Goal: Information Seeking & Learning: Learn about a topic

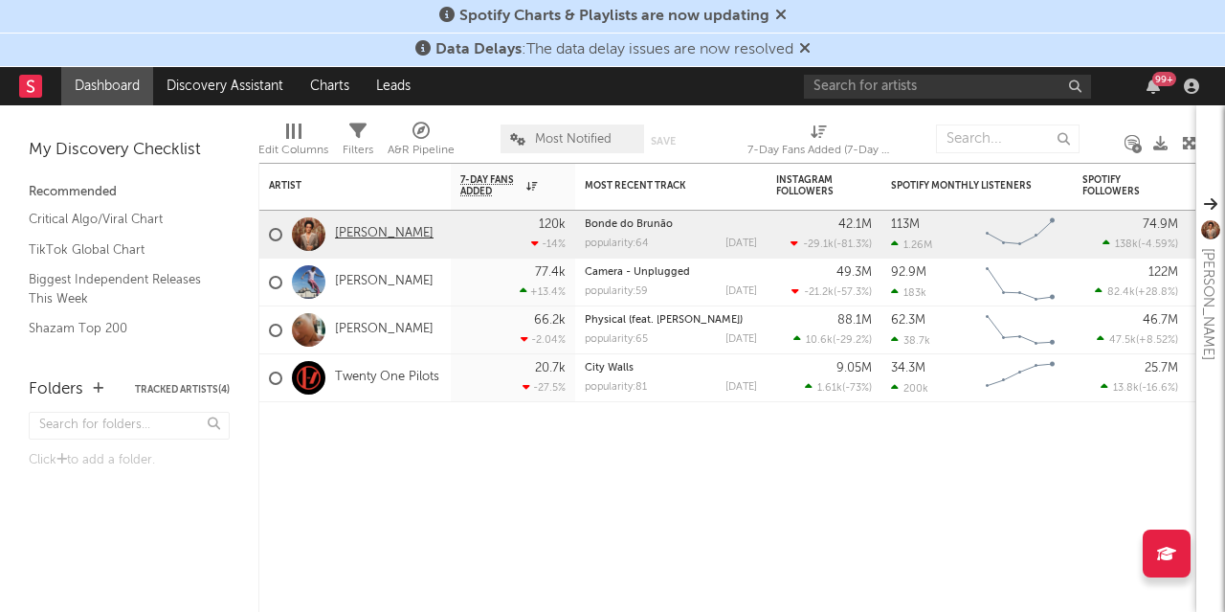
click at [369, 235] on link "[PERSON_NAME]" at bounding box center [384, 234] width 99 height 16
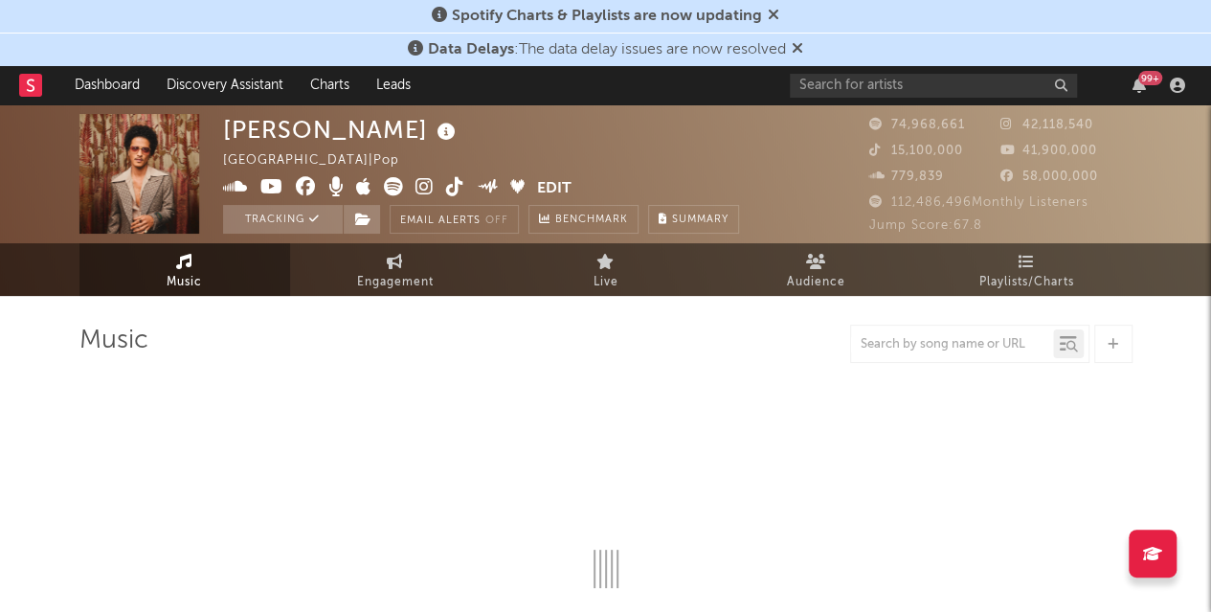
select select "6m"
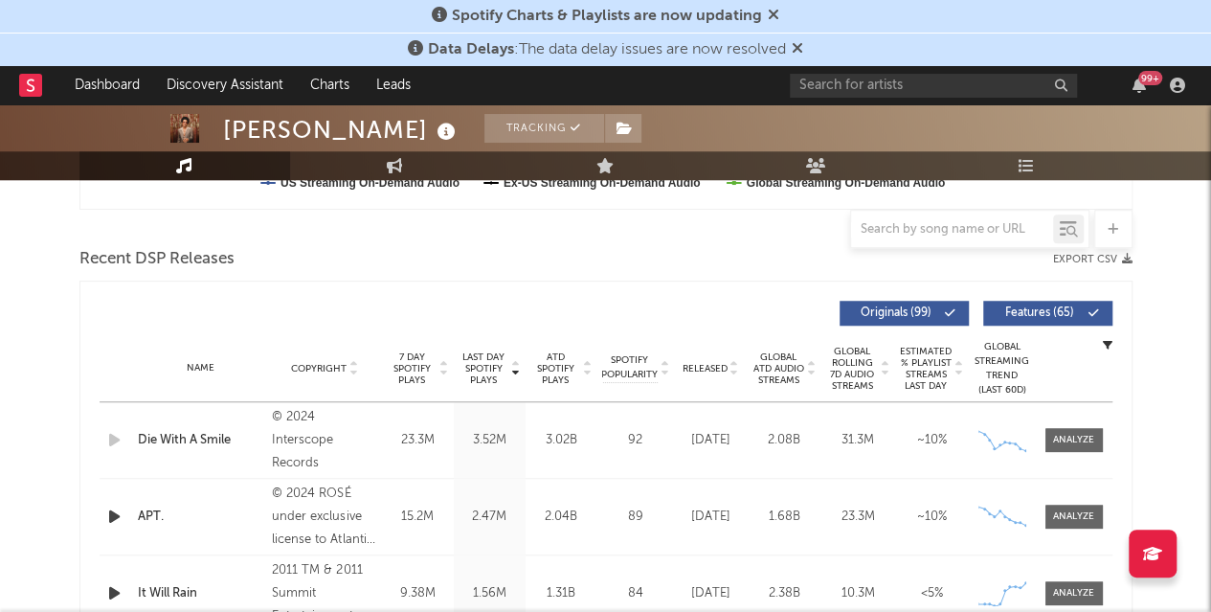
scroll to position [383, 0]
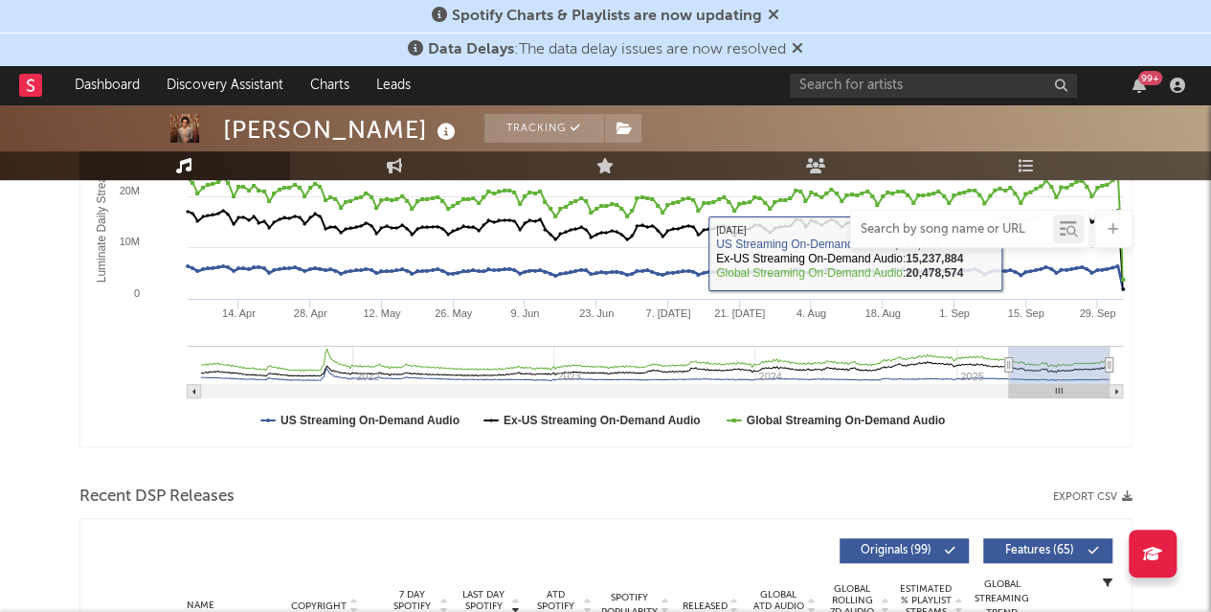
click at [1002, 234] on input "text" at bounding box center [952, 229] width 202 height 15
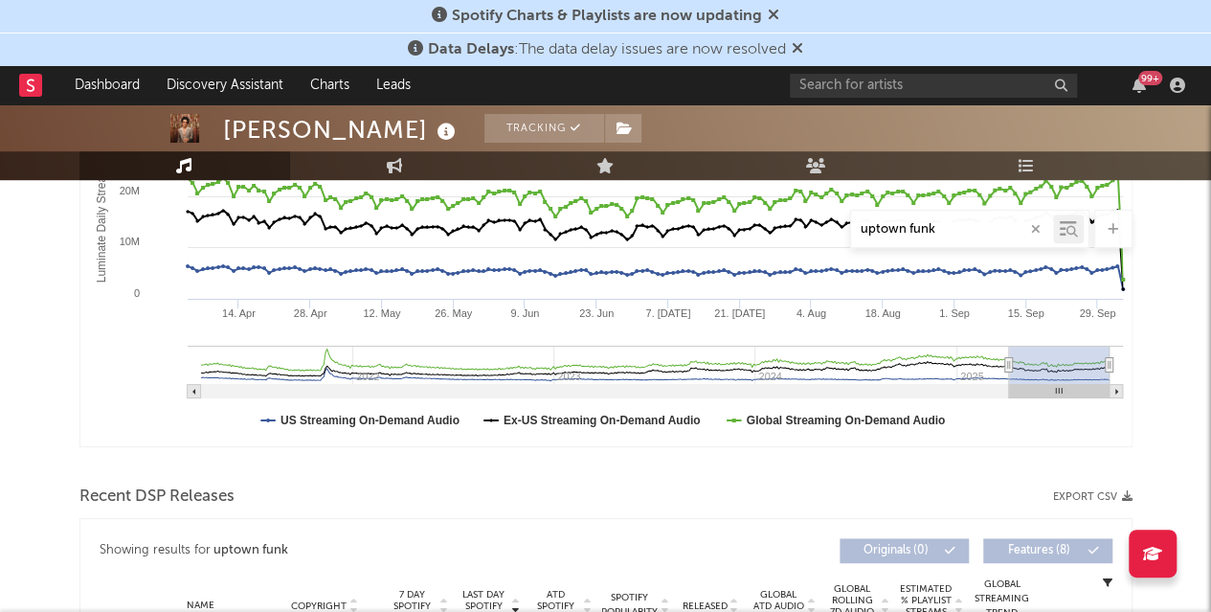
type input "uptown funk"
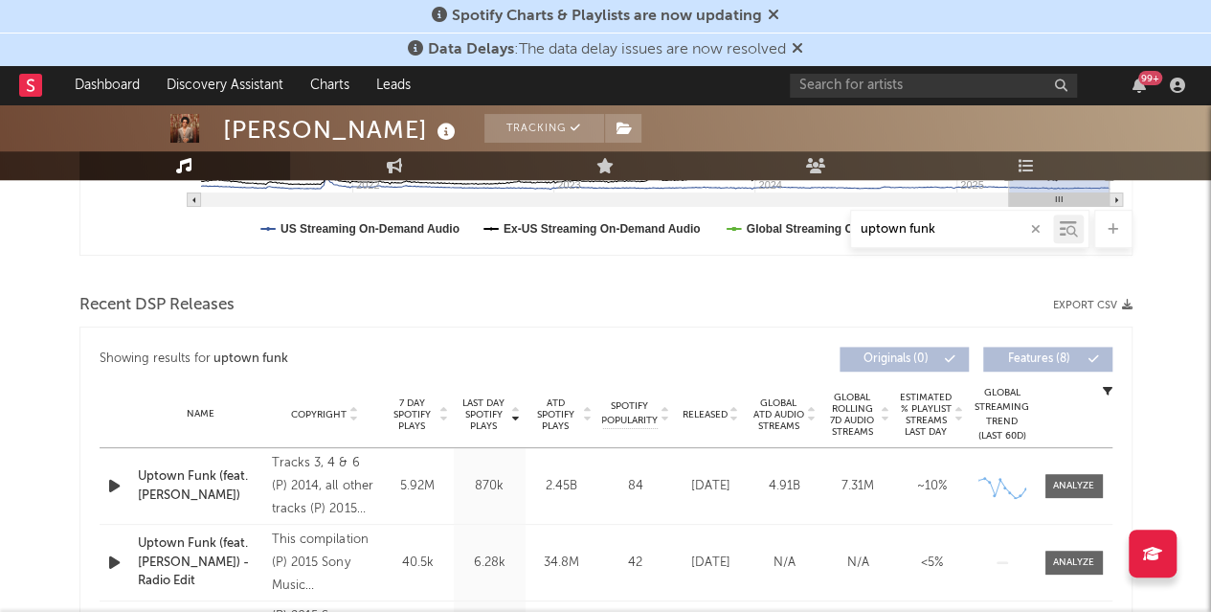
scroll to position [670, 0]
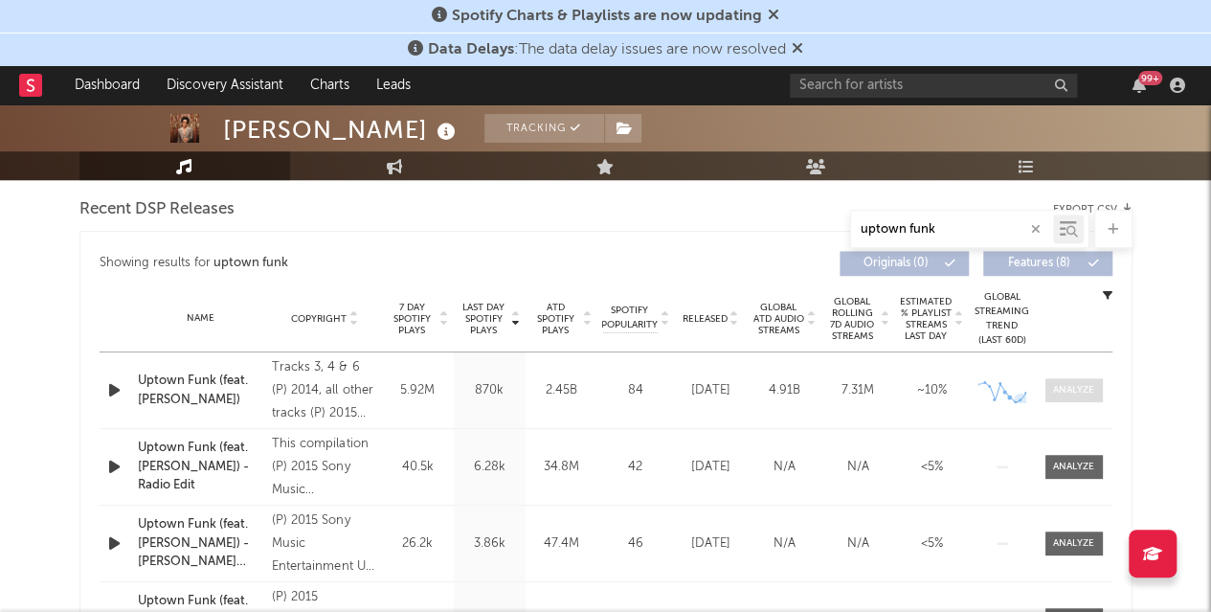
click at [1087, 392] on div at bounding box center [1073, 390] width 41 height 14
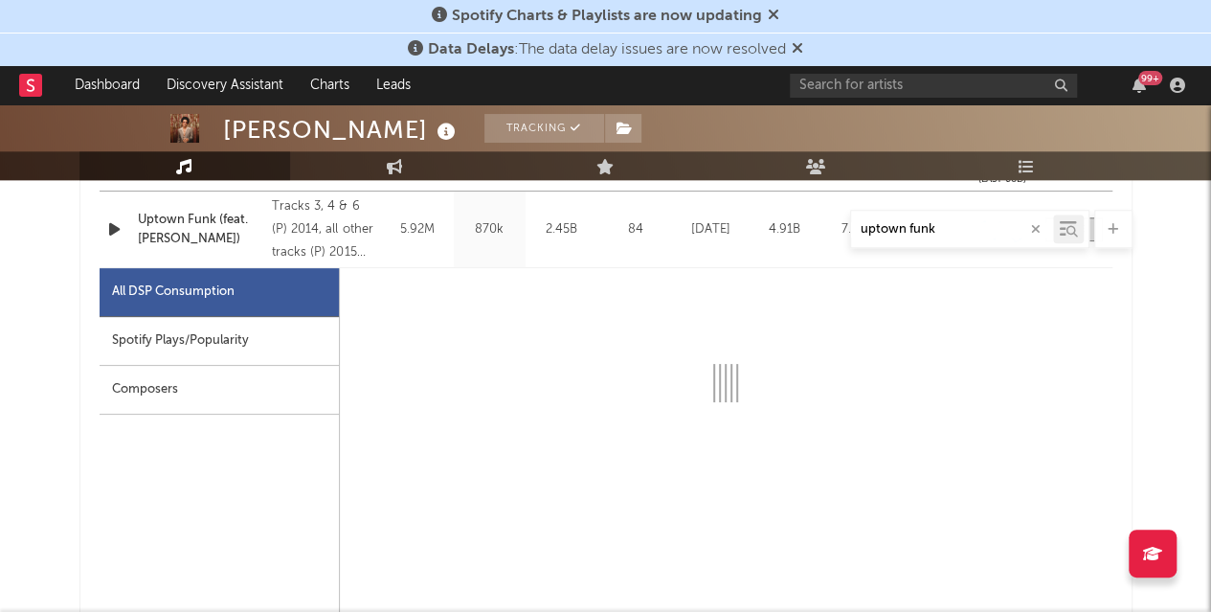
scroll to position [862, 0]
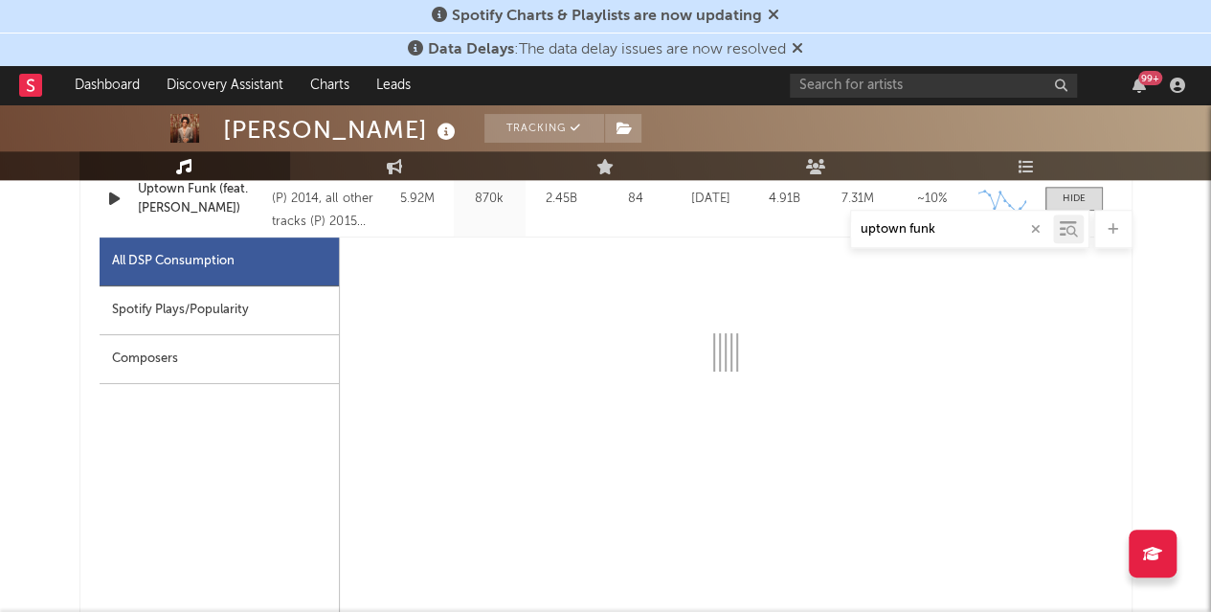
select select "6m"
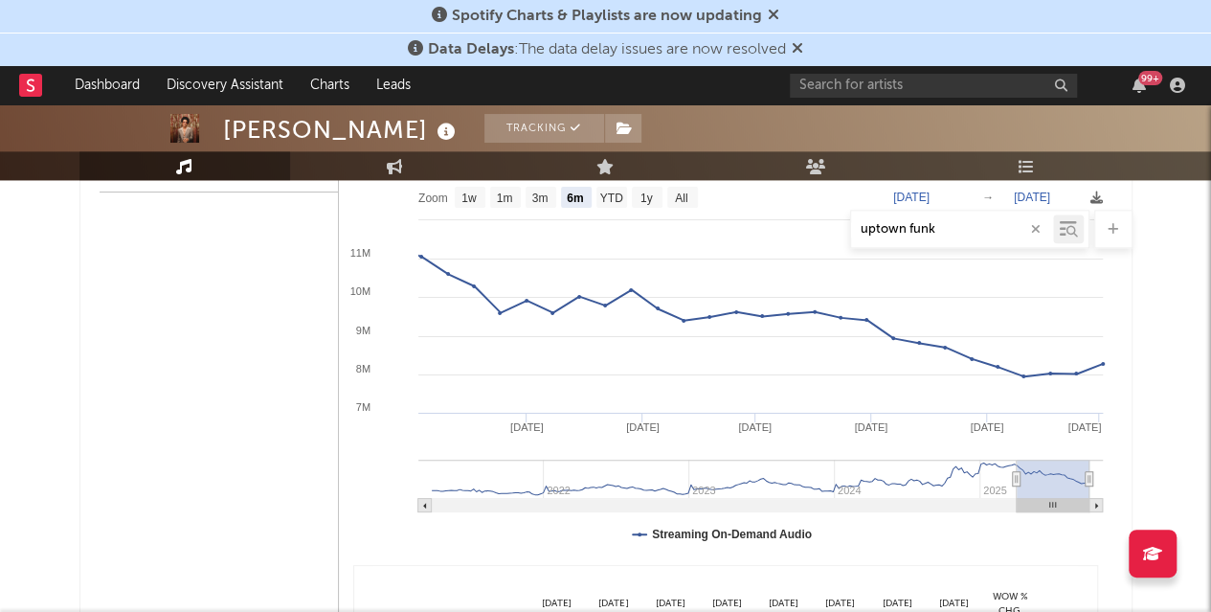
scroll to position [957, 0]
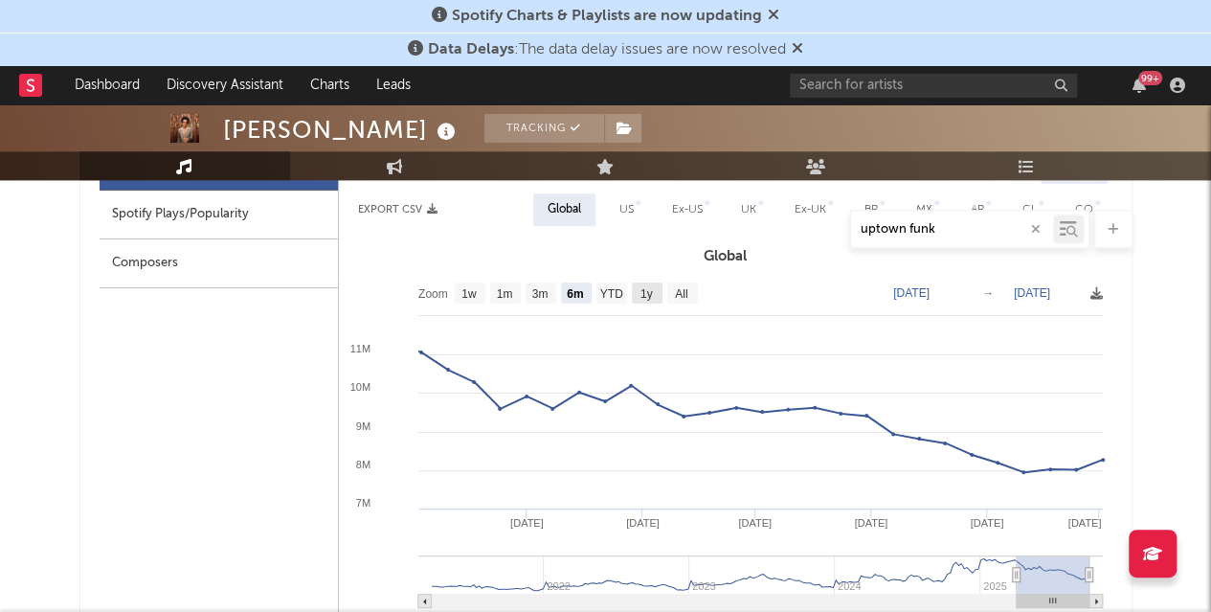
click at [649, 291] on text "1y" at bounding box center [646, 293] width 12 height 13
select select "1y"
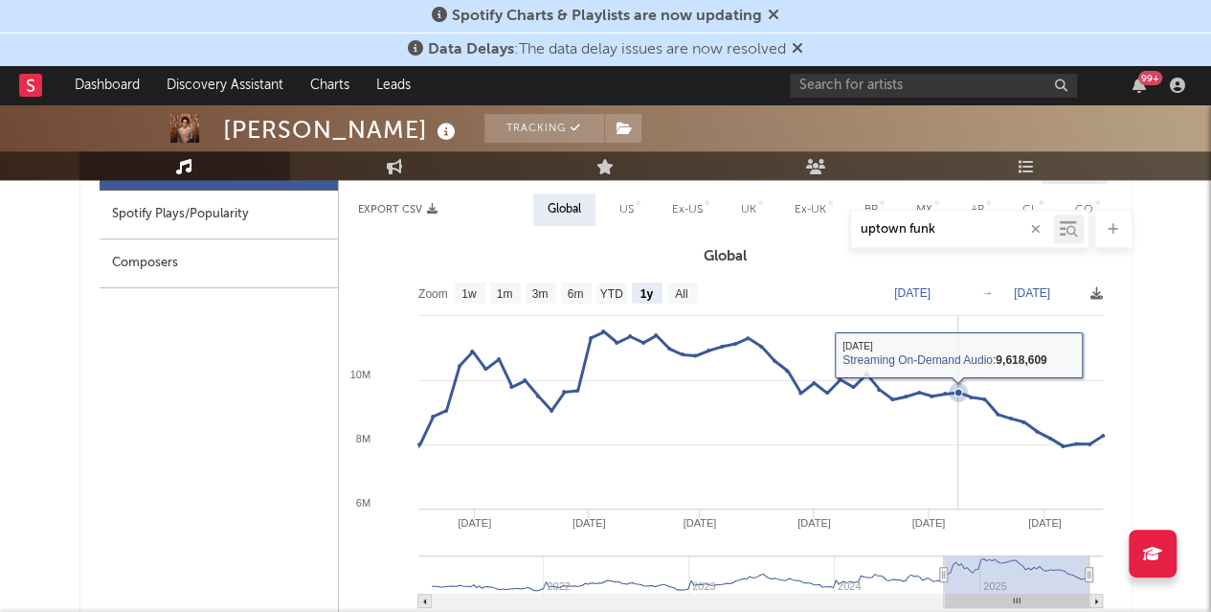
scroll to position [1053, 0]
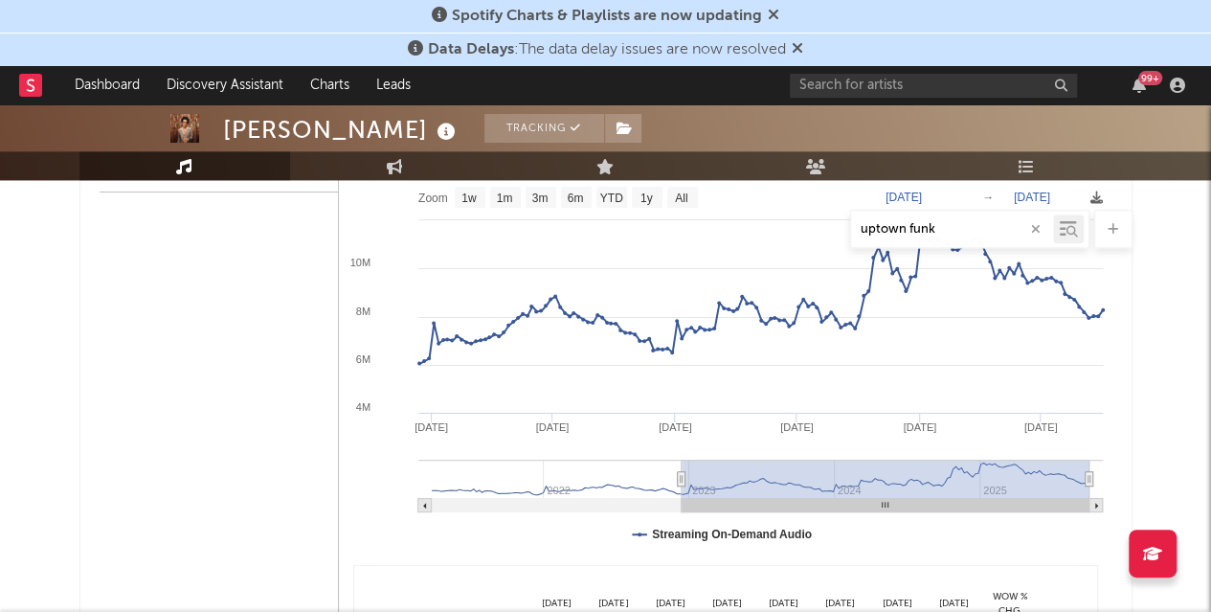
type input "[DATE]"
drag, startPoint x: 942, startPoint y: 474, endPoint x: 683, endPoint y: 473, distance: 259.5
click at [683, 473] on icon at bounding box center [682, 479] width 8 height 14
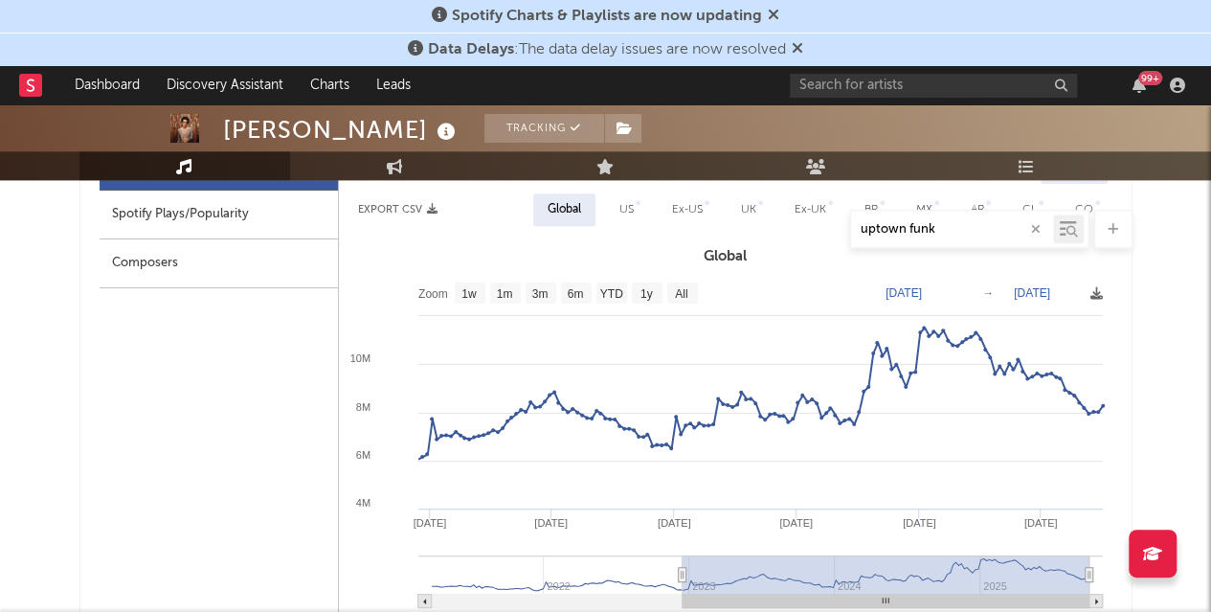
drag, startPoint x: 957, startPoint y: 224, endPoint x: 779, endPoint y: 231, distance: 178.2
click at [779, 231] on div "uptown funk" at bounding box center [605, 229] width 1053 height 38
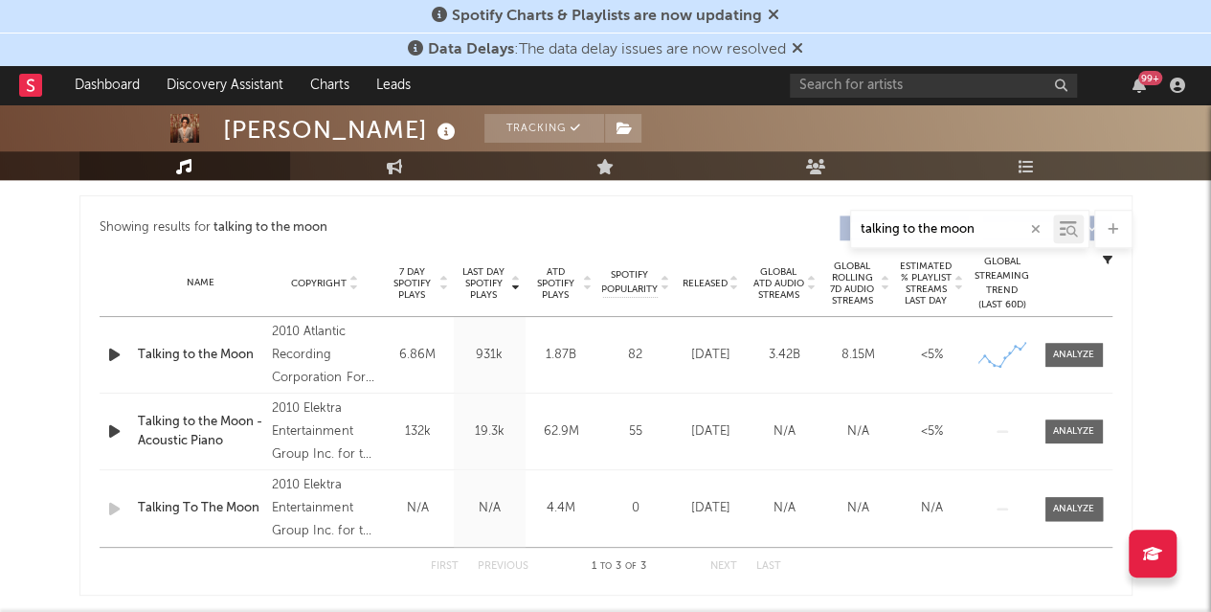
scroll to position [705, 0]
type input "talking to the moon"
click at [1086, 356] on div at bounding box center [1073, 355] width 41 height 14
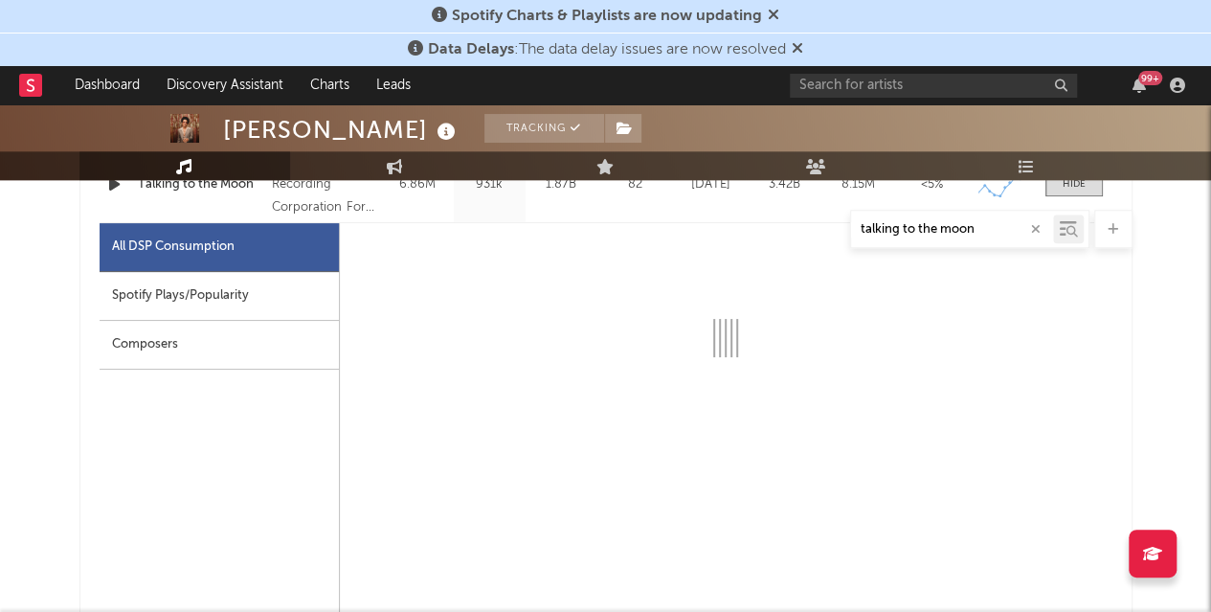
scroll to position [875, 0]
select select "6m"
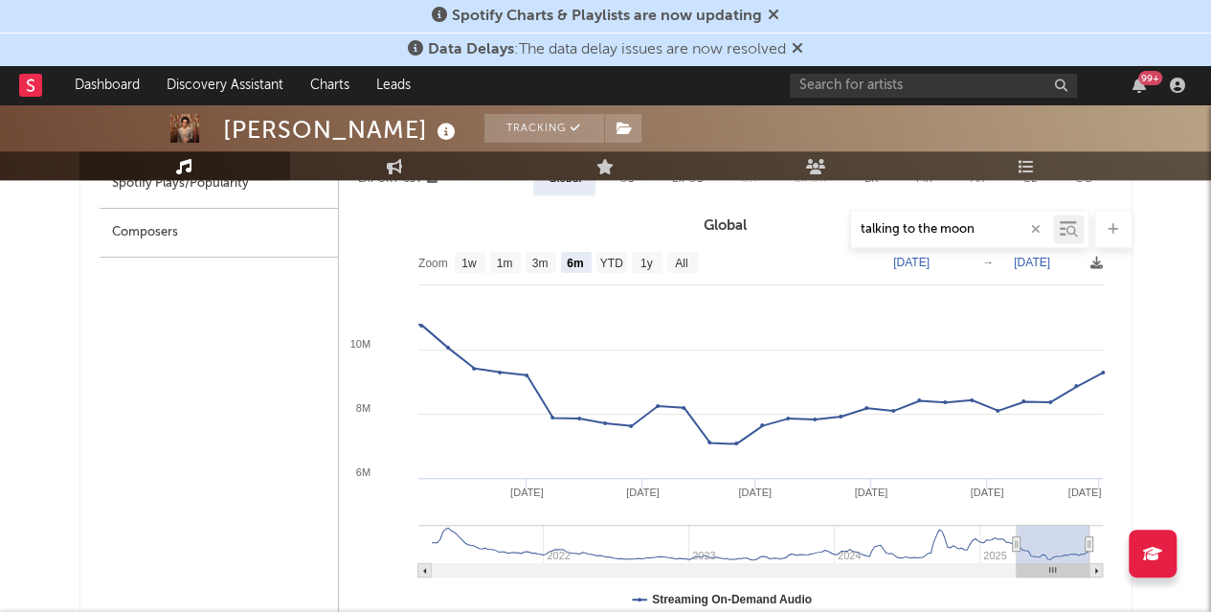
scroll to position [989, 0]
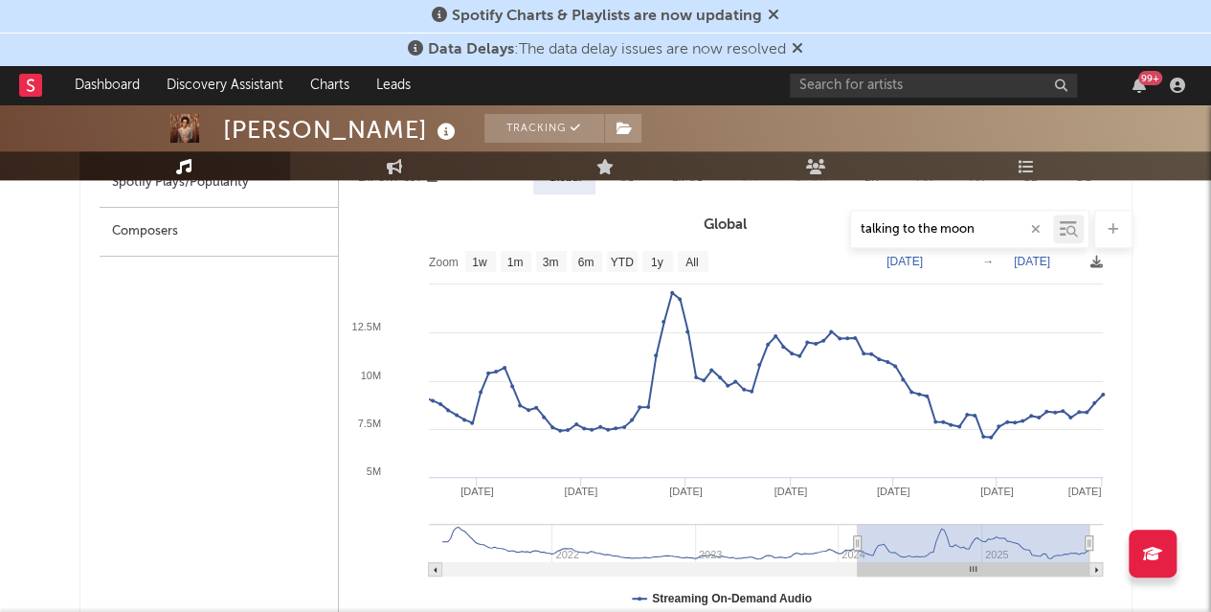
drag, startPoint x: 1019, startPoint y: 536, endPoint x: 858, endPoint y: 522, distance: 161.5
click at [858, 524] on g at bounding box center [766, 550] width 674 height 53
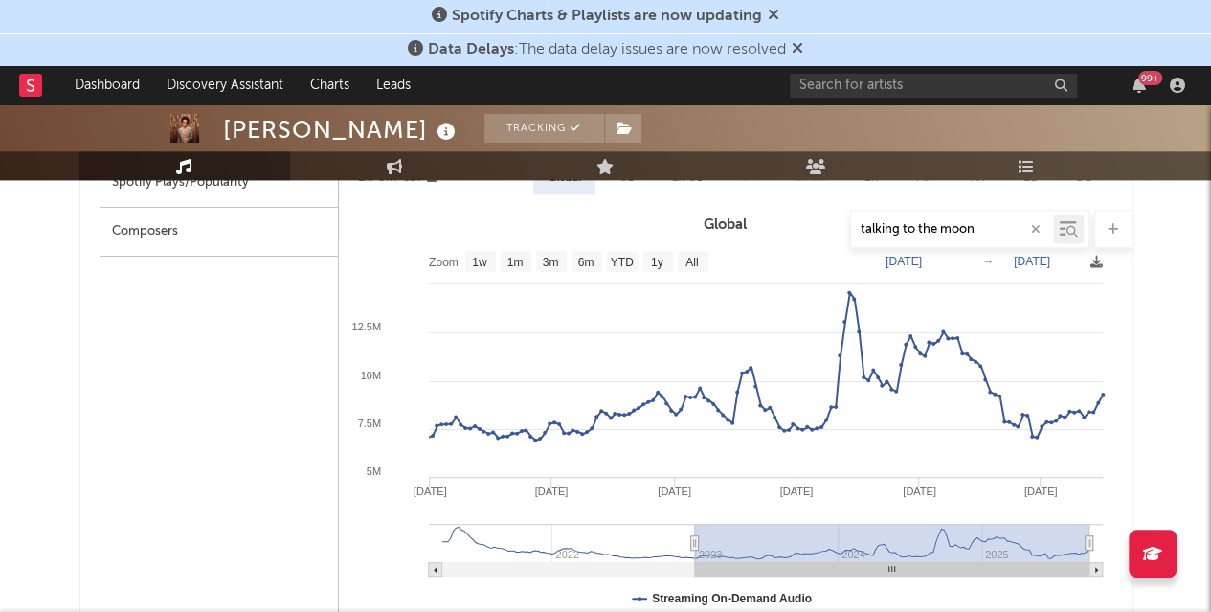
type input "[DATE]"
drag, startPoint x: 855, startPoint y: 545, endPoint x: 697, endPoint y: 544, distance: 158.0
click at [697, 544] on icon at bounding box center [696, 543] width 8 height 14
click at [773, 11] on icon at bounding box center [773, 14] width 11 height 15
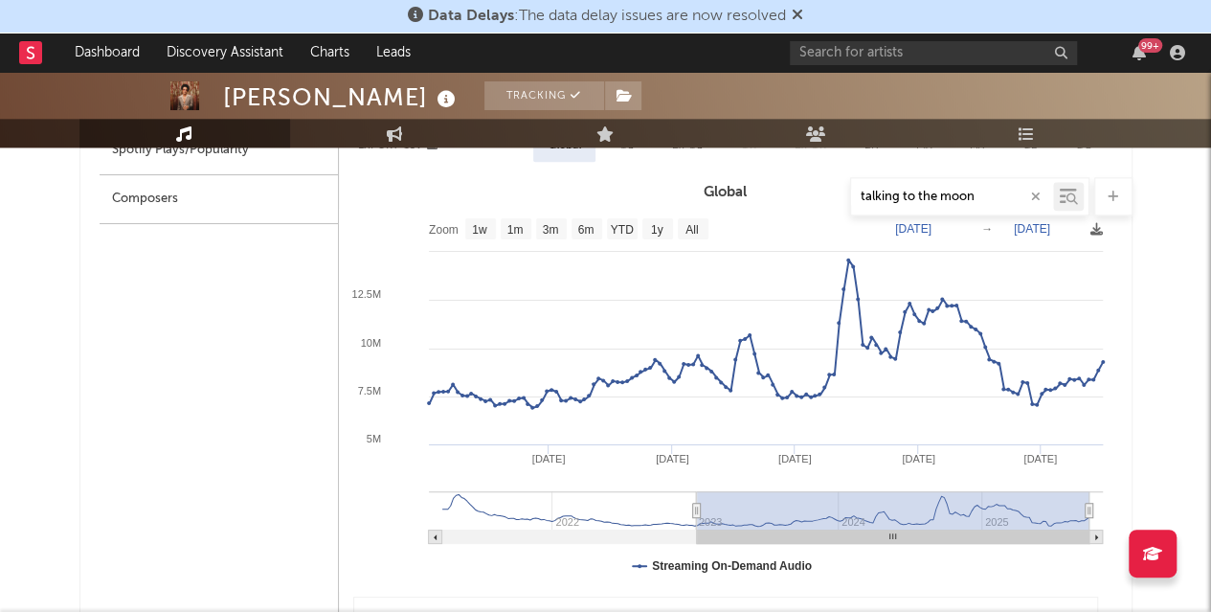
click at [801, 11] on icon at bounding box center [797, 14] width 11 height 15
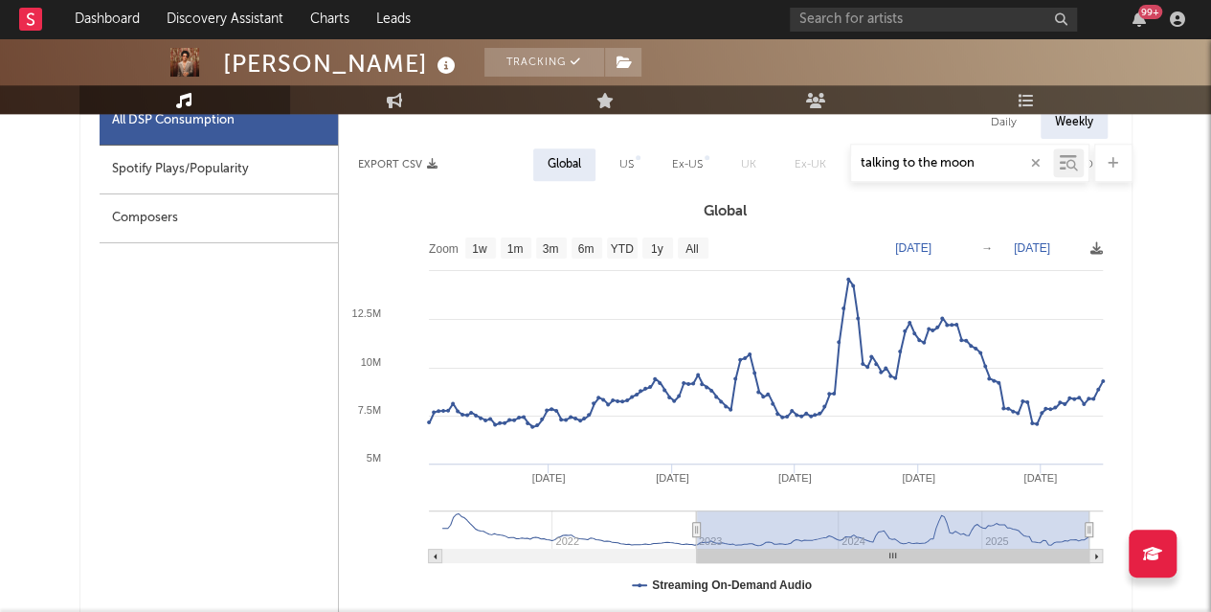
scroll to position [935, 0]
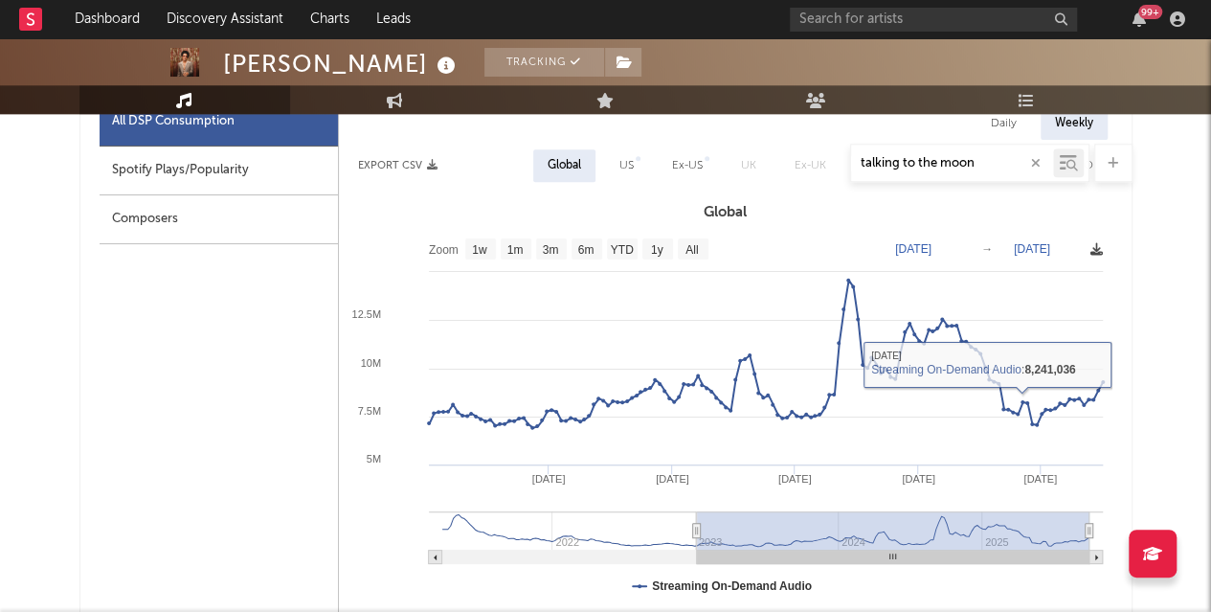
click at [1094, 248] on icon at bounding box center [1096, 249] width 12 height 12
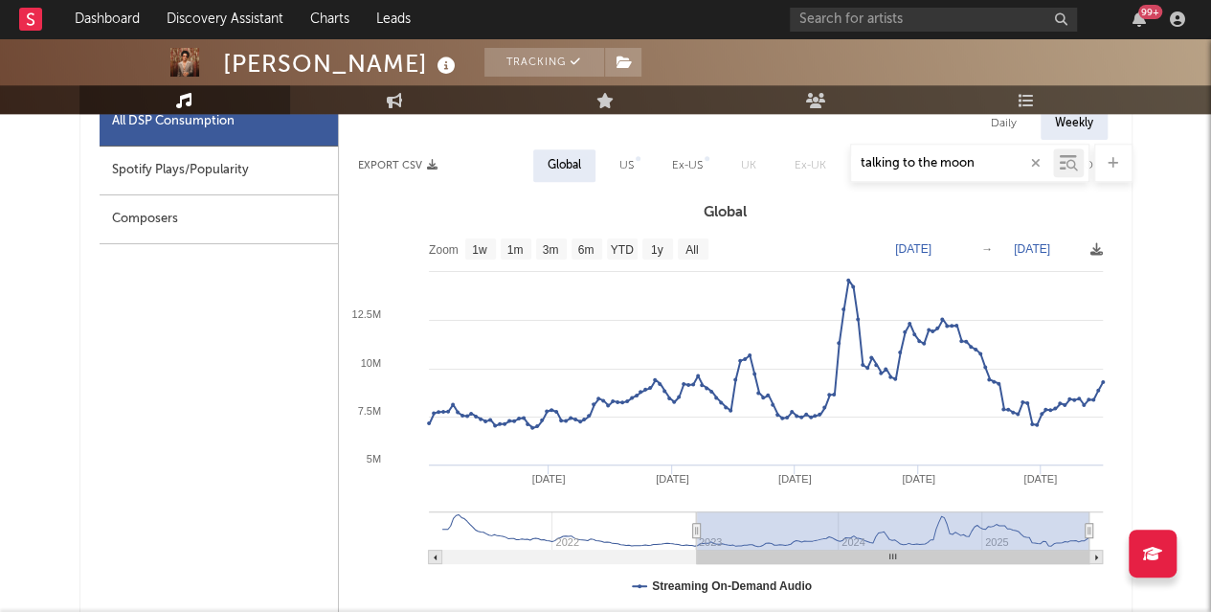
click at [386, 164] on div "talking to the moon" at bounding box center [605, 163] width 1053 height 38
click at [425, 164] on div "talking to the moon" at bounding box center [605, 163] width 1053 height 38
click at [1097, 254] on icon at bounding box center [1096, 249] width 12 height 12
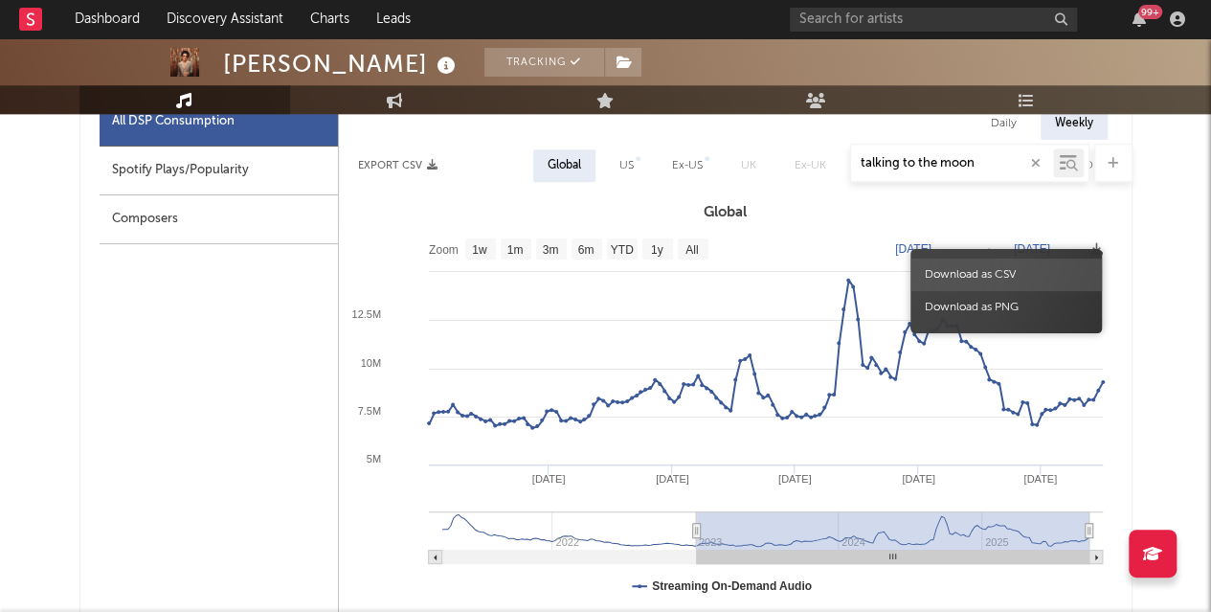
click at [988, 270] on span "Download as CSV" at bounding box center [1005, 274] width 191 height 33
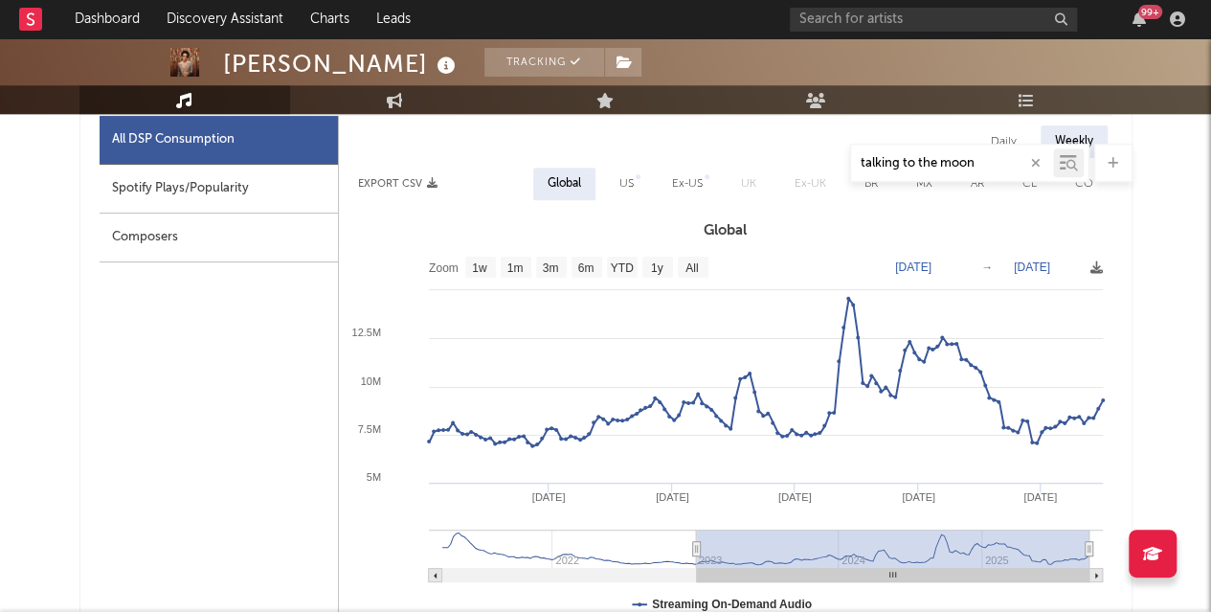
scroll to position [916, 0]
click at [425, 184] on button "Export CSV" at bounding box center [397, 184] width 79 height 11
click at [978, 160] on input "talking to the moon" at bounding box center [952, 163] width 202 height 15
type input "uptow f"
select select "6m"
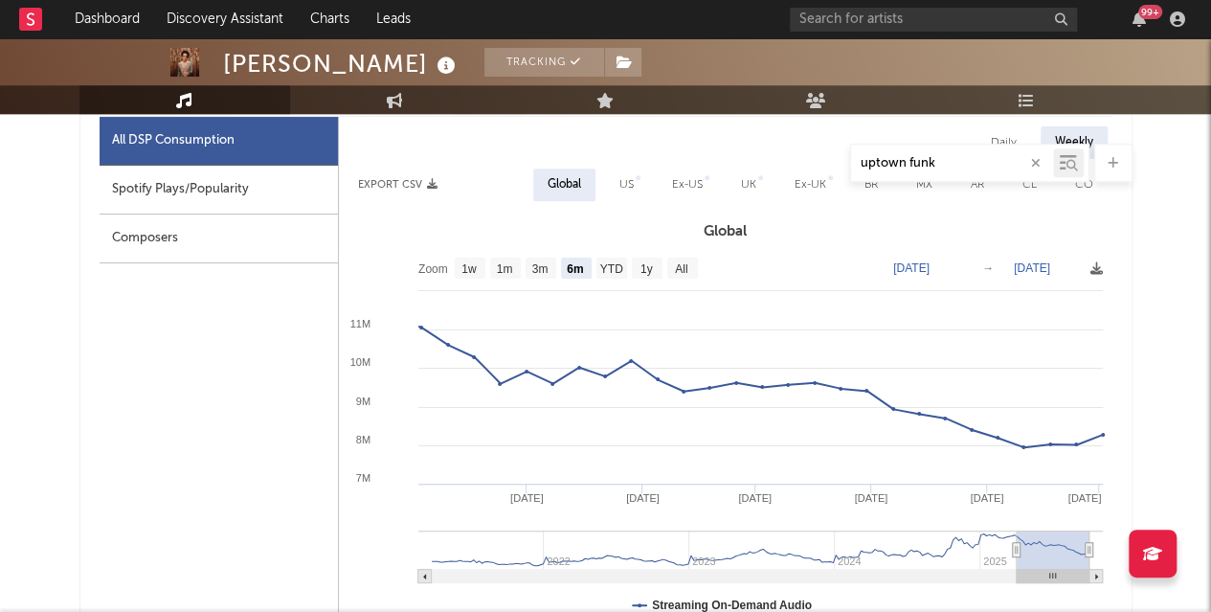
type input "uptown funk"
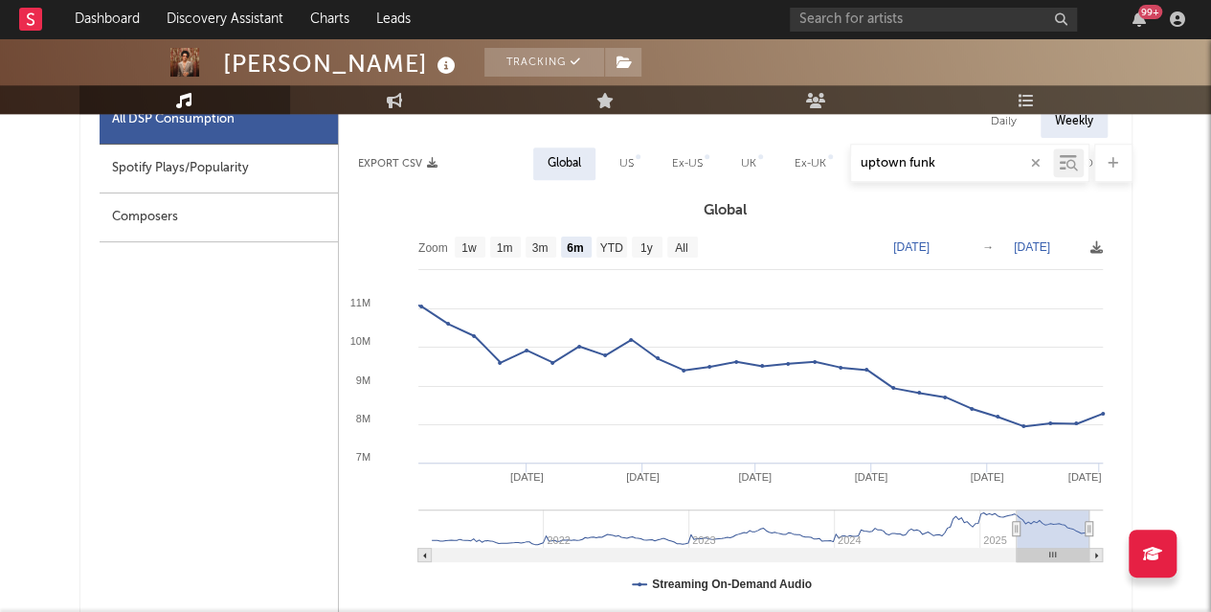
scroll to position [942, 0]
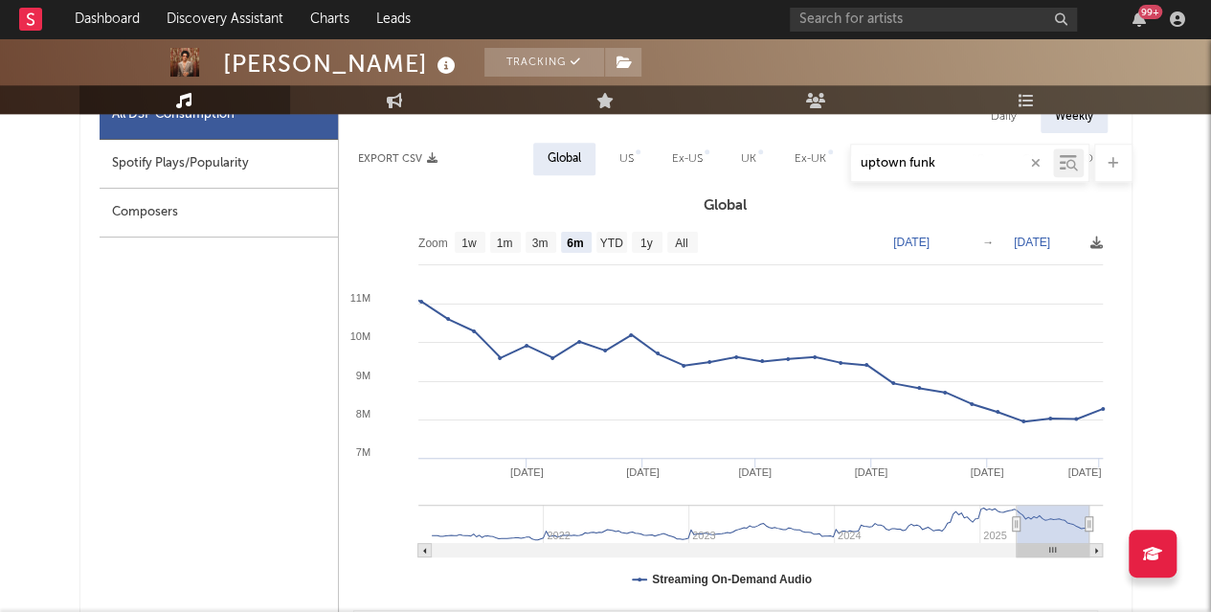
click at [1013, 525] on icon at bounding box center [1016, 524] width 8 height 14
type input "[DATE]"
select select "1y"
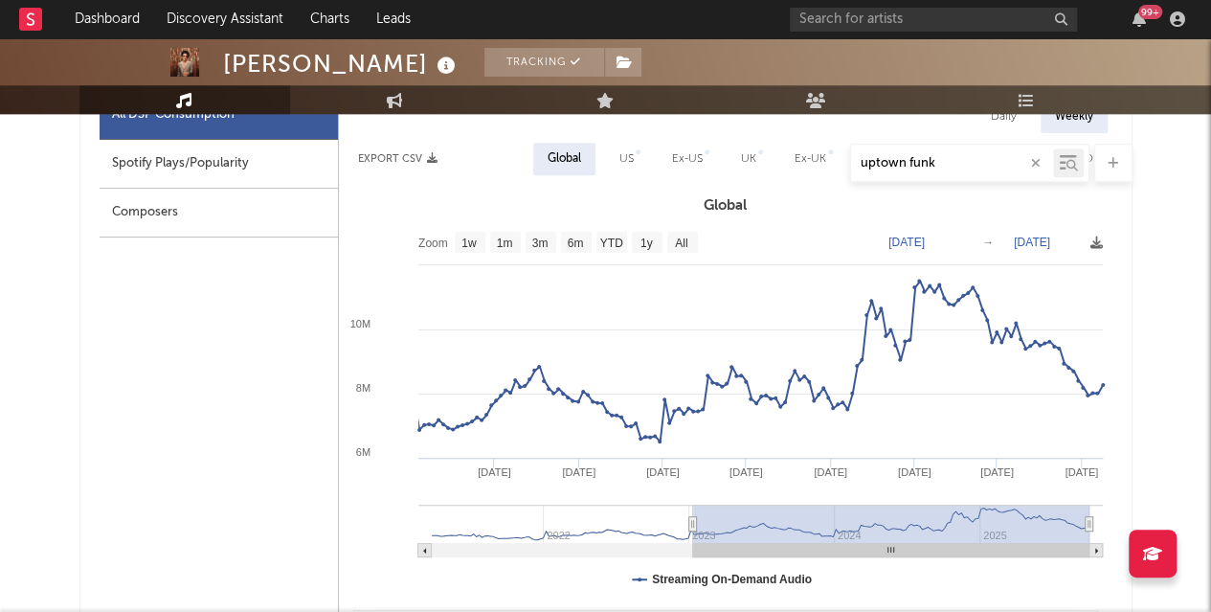
type input "[DATE]"
drag, startPoint x: 1016, startPoint y: 524, endPoint x: 690, endPoint y: 528, distance: 325.5
click at [690, 528] on icon at bounding box center [689, 524] width 8 height 14
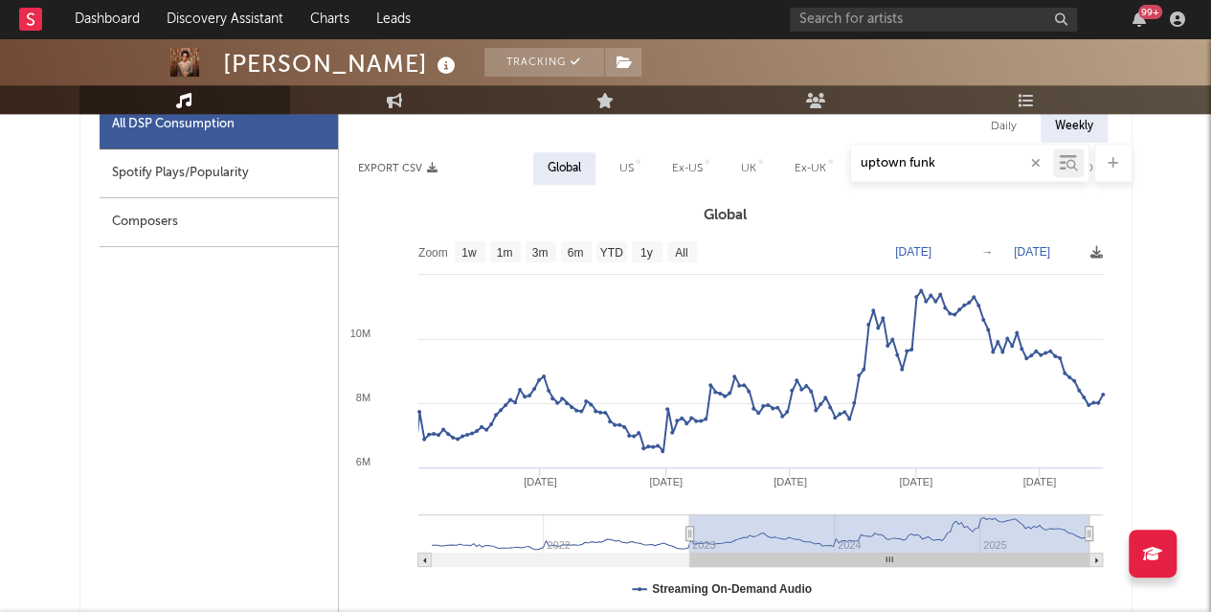
scroll to position [938, 0]
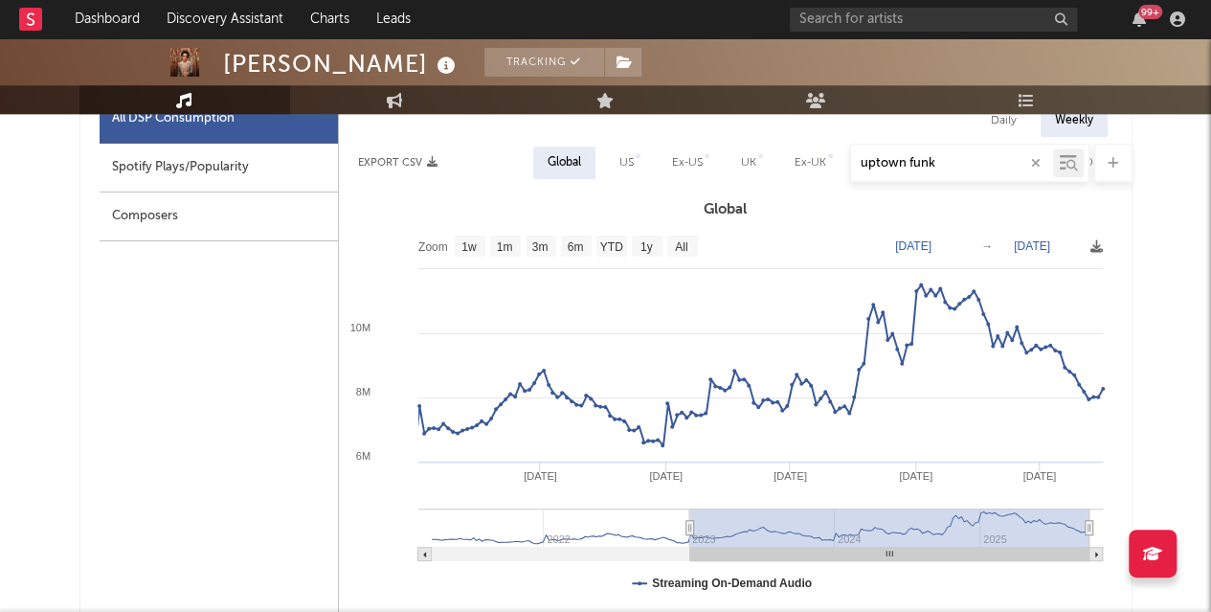
click at [400, 188] on div "Daily Weekly Export CSV Global US Ex-US [GEOGRAPHIC_DATA] Ex-UK BR MX AR CL CO …" at bounding box center [726, 419] width 774 height 631
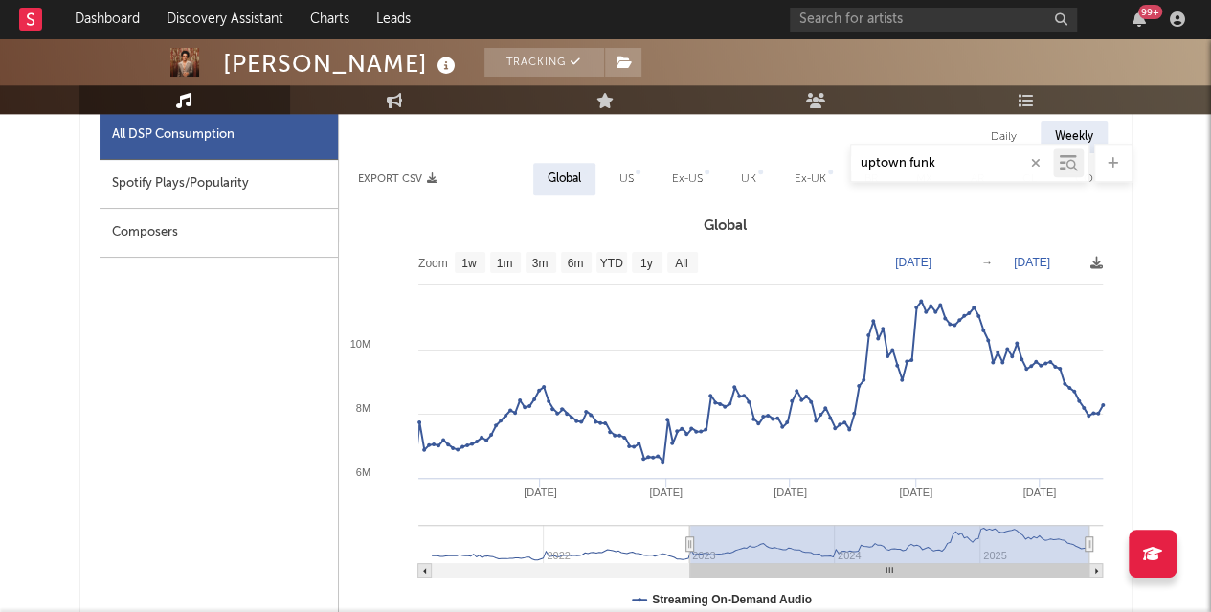
scroll to position [923, 0]
click at [430, 182] on icon "button" at bounding box center [432, 177] width 11 height 11
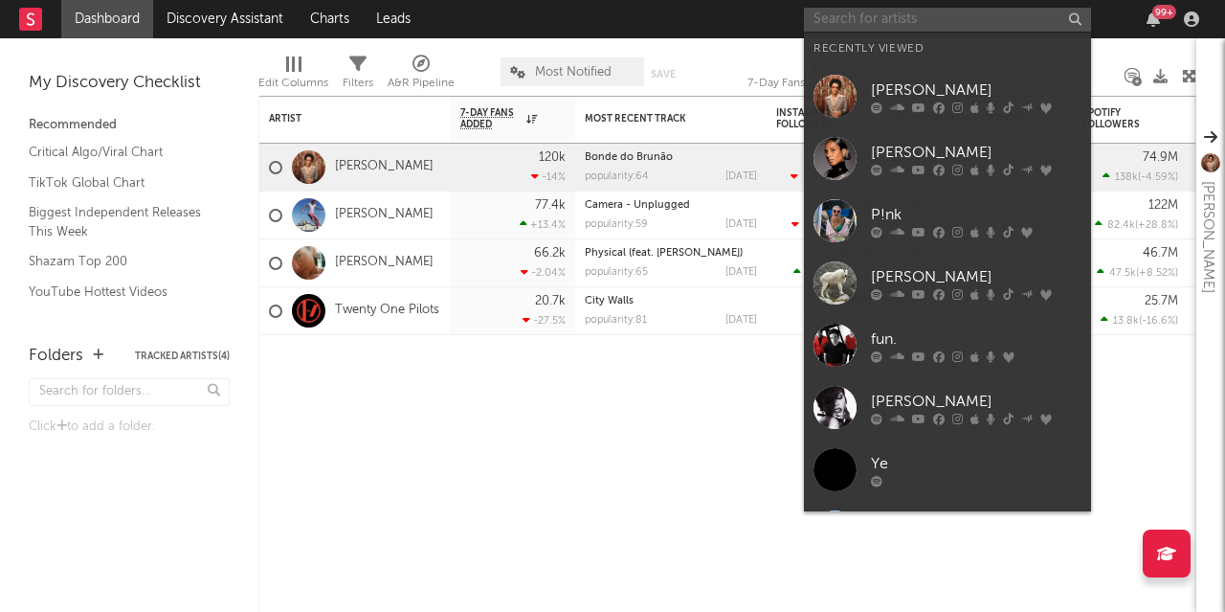
click at [1028, 14] on input "text" at bounding box center [947, 20] width 287 height 24
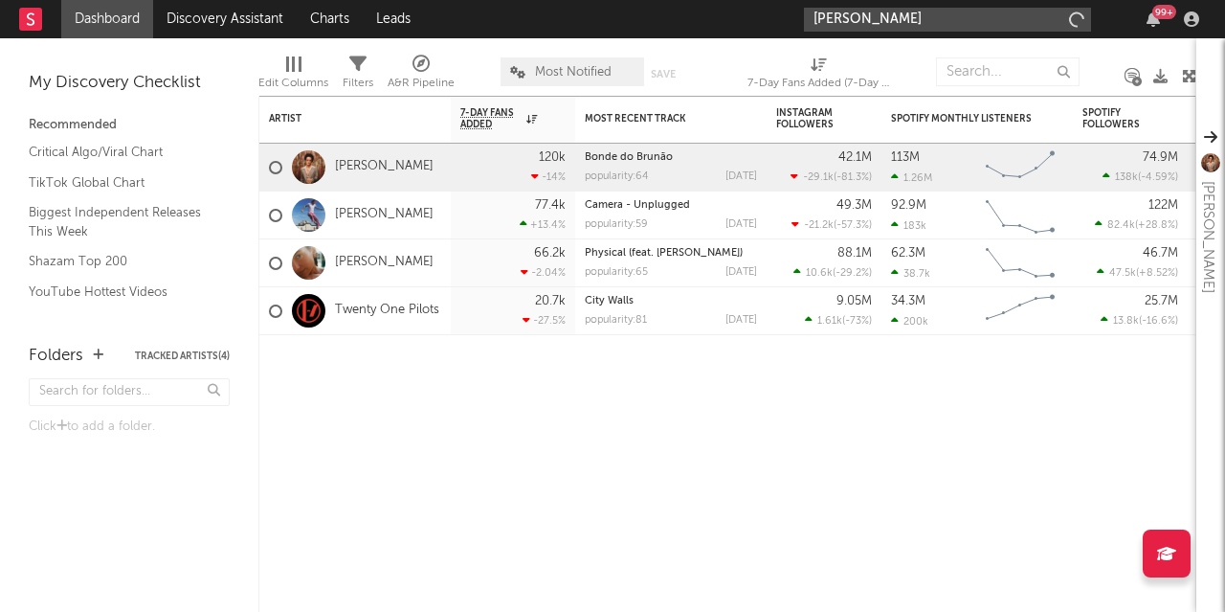
type input "alicia keys"
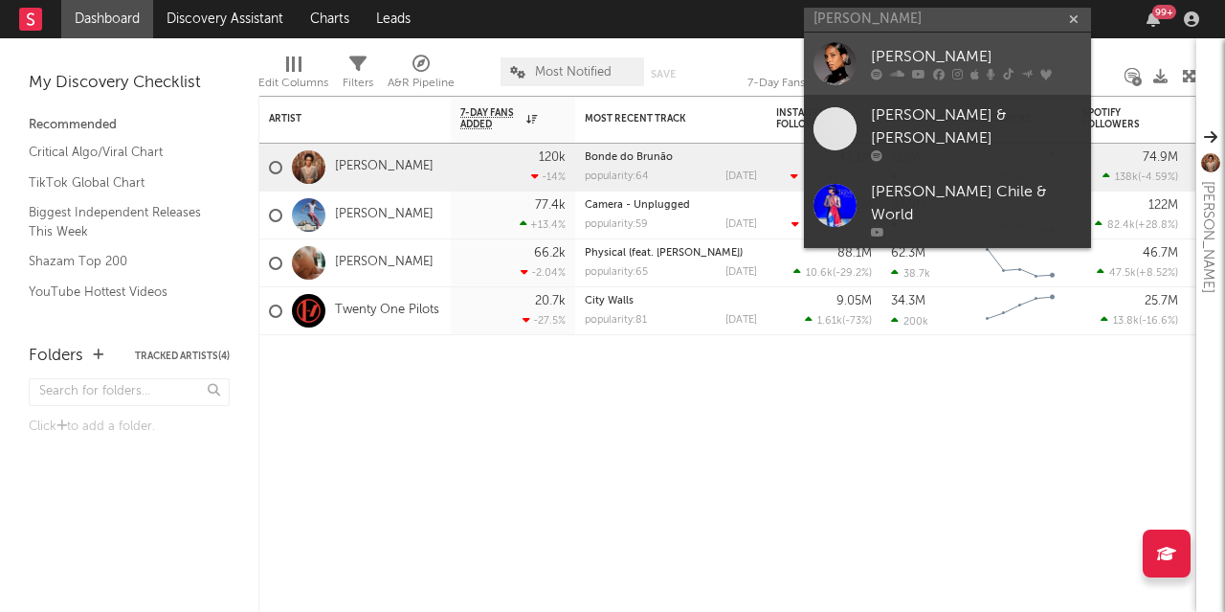
click at [877, 66] on div "Alicia Keys" at bounding box center [976, 57] width 211 height 23
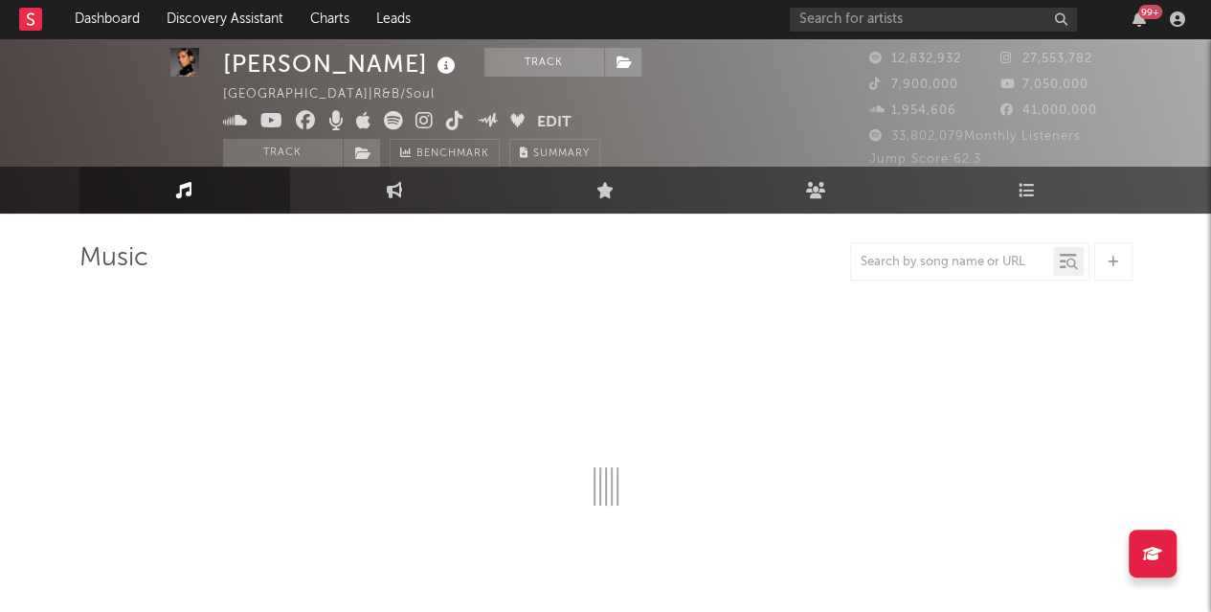
select select "6m"
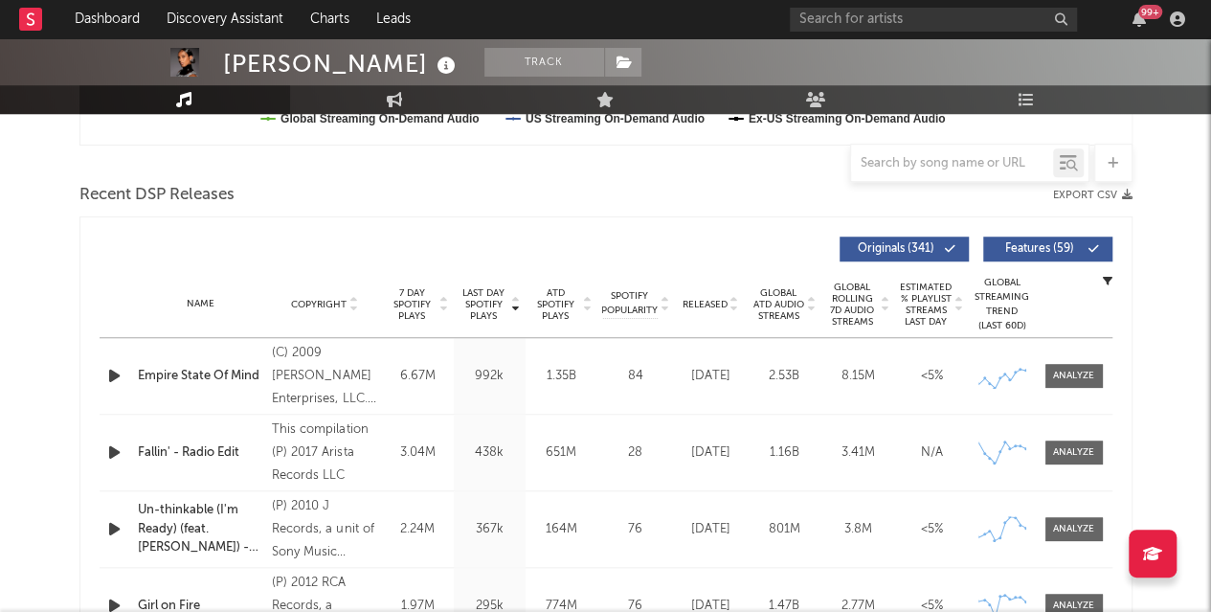
scroll to position [618, 0]
click at [950, 158] on input "text" at bounding box center [952, 163] width 202 height 15
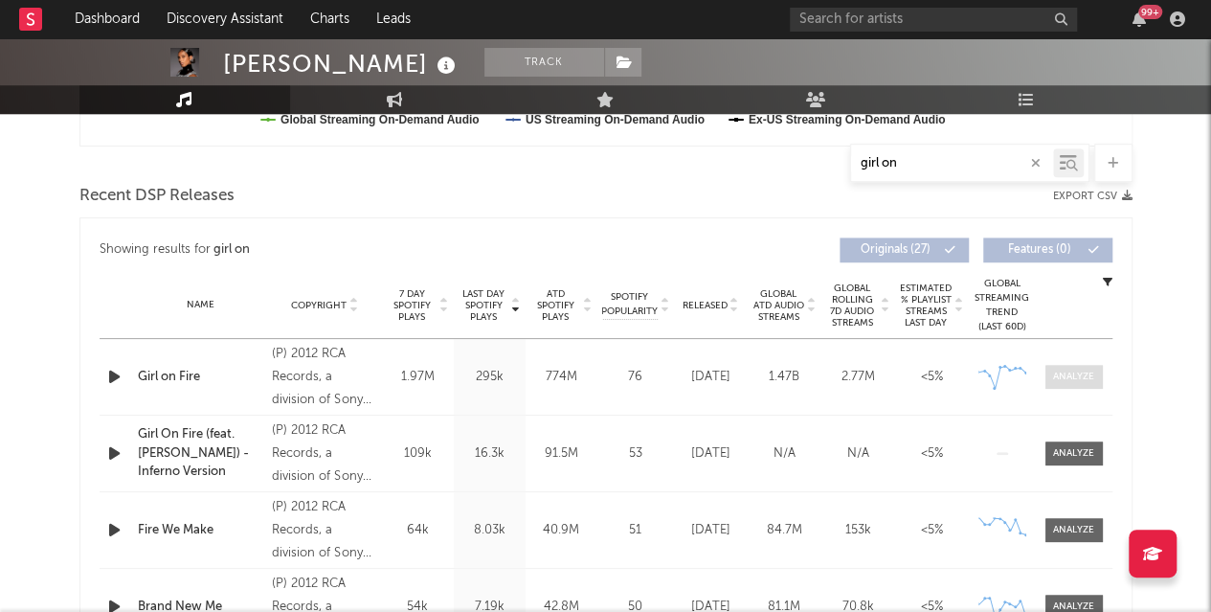
type input "girl on"
click at [1075, 372] on div at bounding box center [1073, 377] width 41 height 14
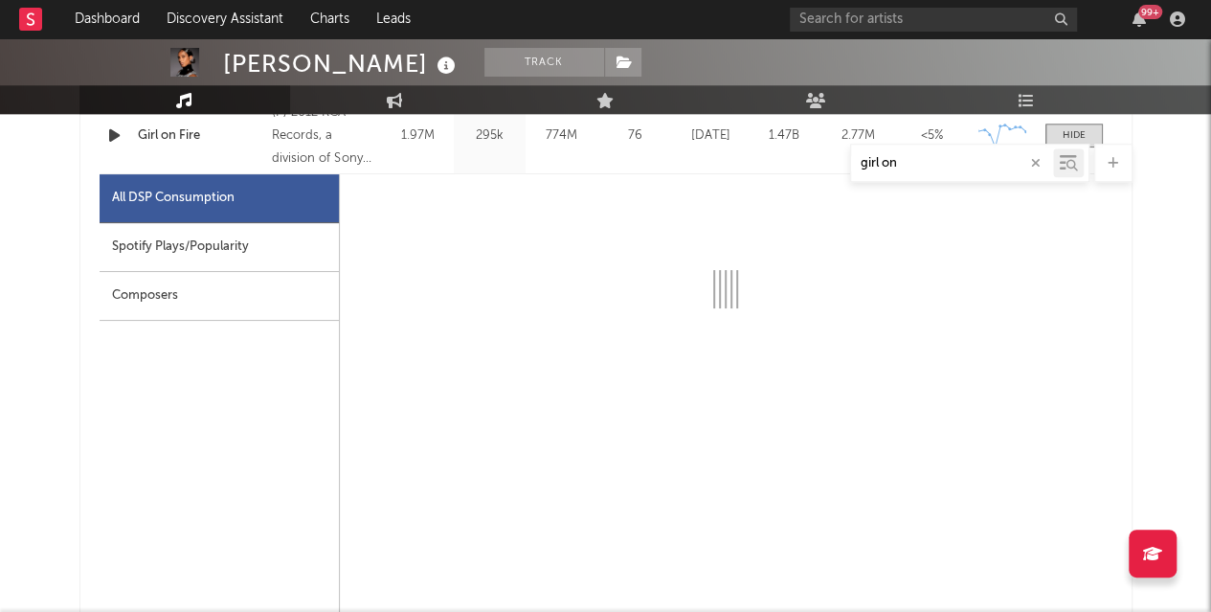
scroll to position [858, 0]
select select "6m"
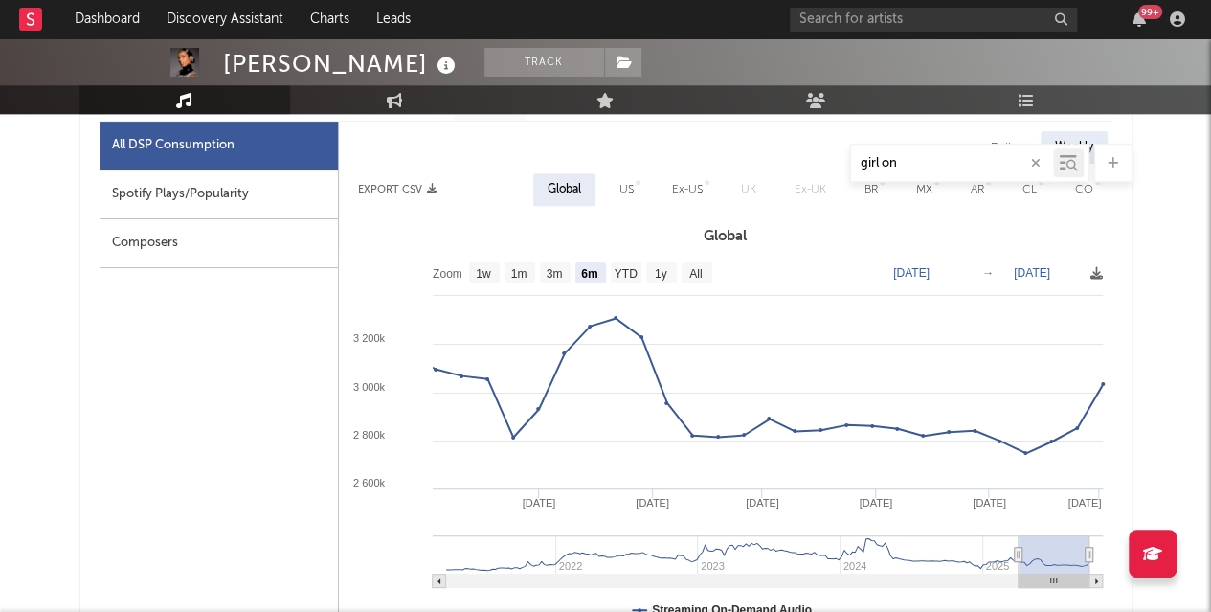
scroll to position [912, 0]
type input "2025-03-25"
type input "2025-09-24"
type input "2025-01-28"
type input "2025-07-30"
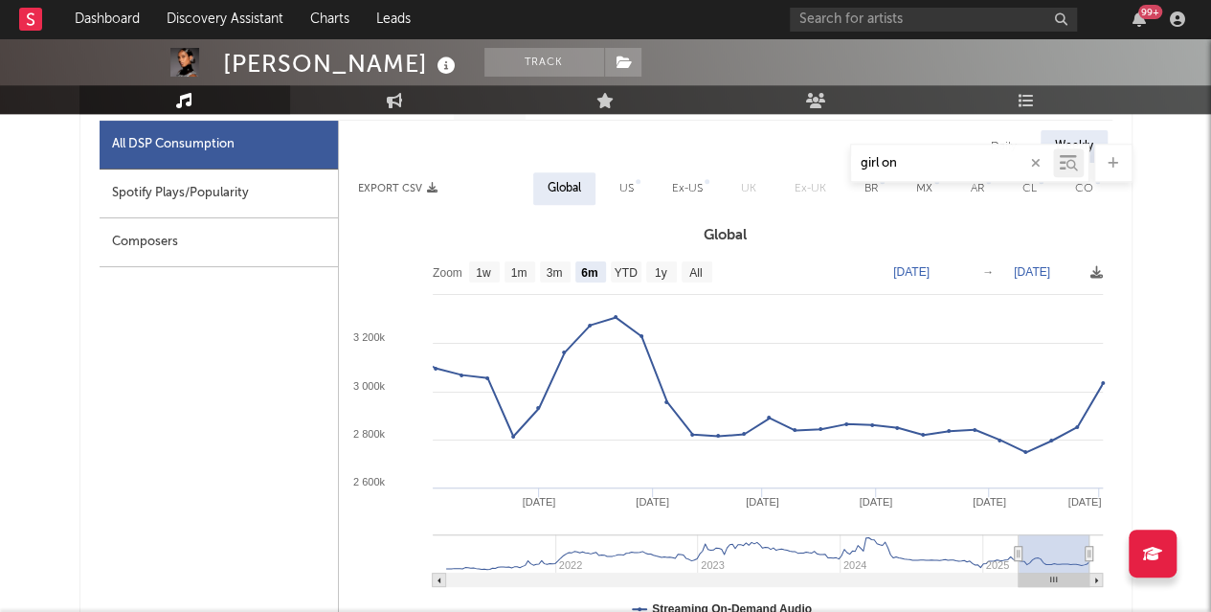
type input "2024-12-02"
type input "2025-06-03"
type input "2024-10-26"
type input "2025-04-27"
type input "2024-09-17"
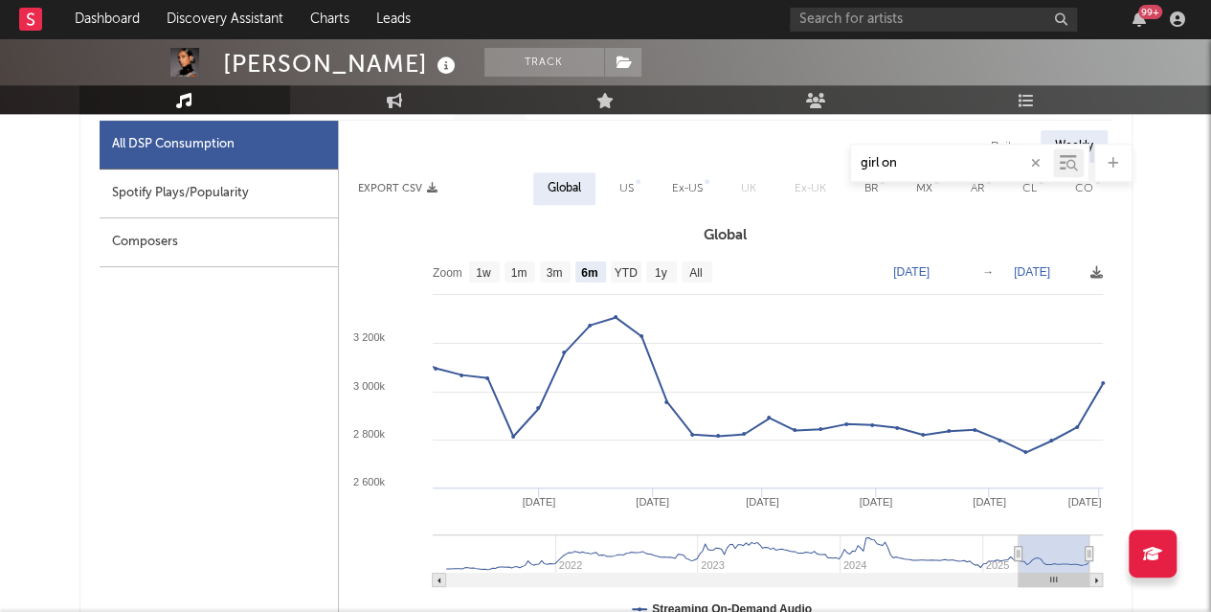
type input "2025-03-19"
type input "2024-08-04"
type input "2025-02-03"
type input "2024-06-20"
type input "2024-12-20"
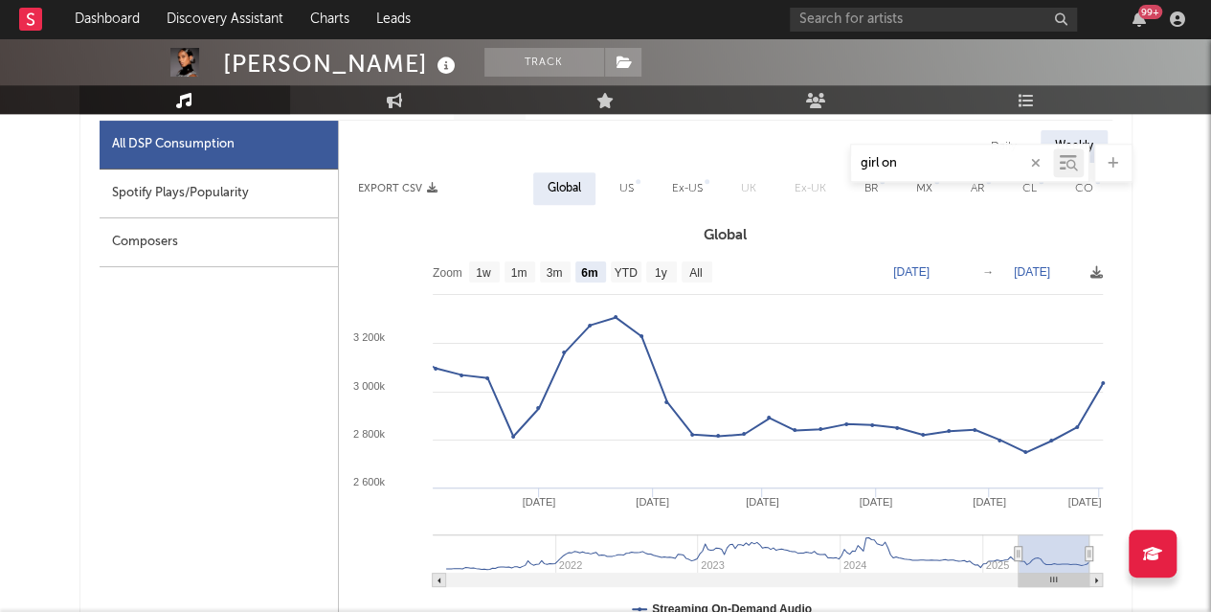
type input "2024-05-07"
type input "2024-11-06"
type input "2023-12-31"
type input "2024-07-01"
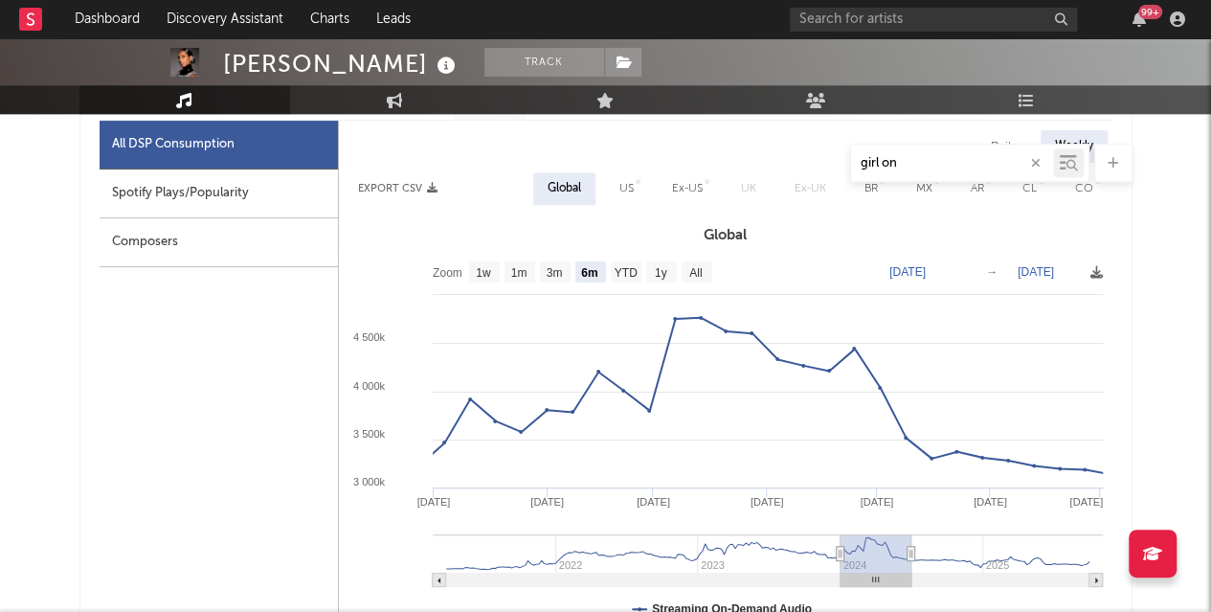
type input "2023-12-29"
type input "2024-06-29"
type input "2023-12-26"
type input "2024-06-26"
type input "[DATE]"
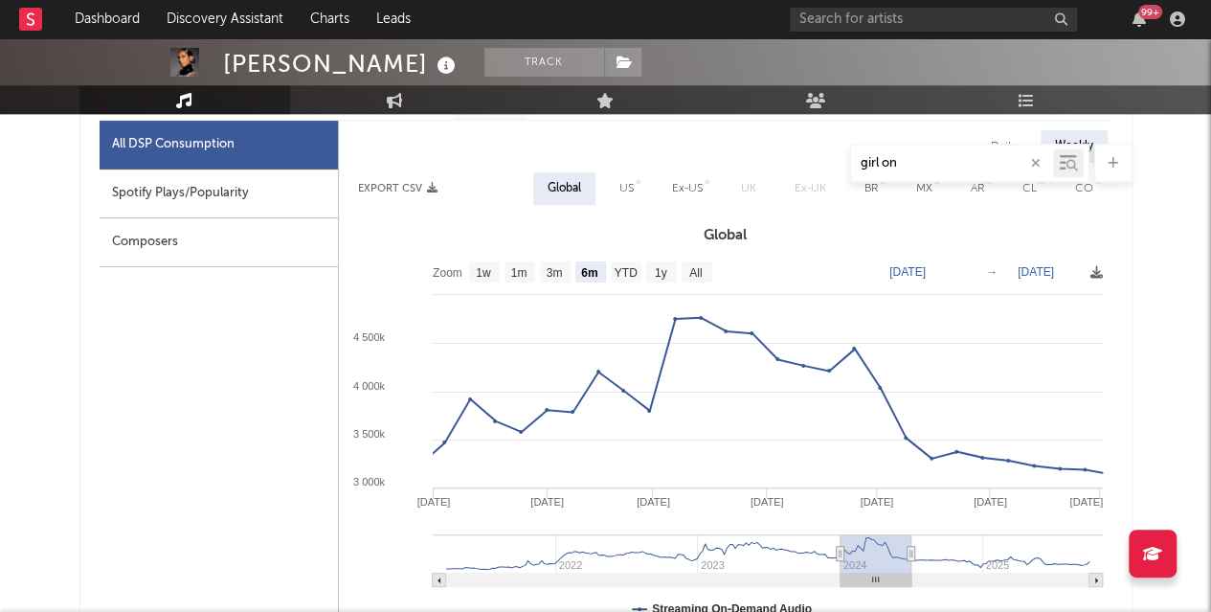
type input "2024-06-24"
type input "2023-12-26"
type input "2024-06-26"
type input "2023-12-31"
type input "2024-07-01"
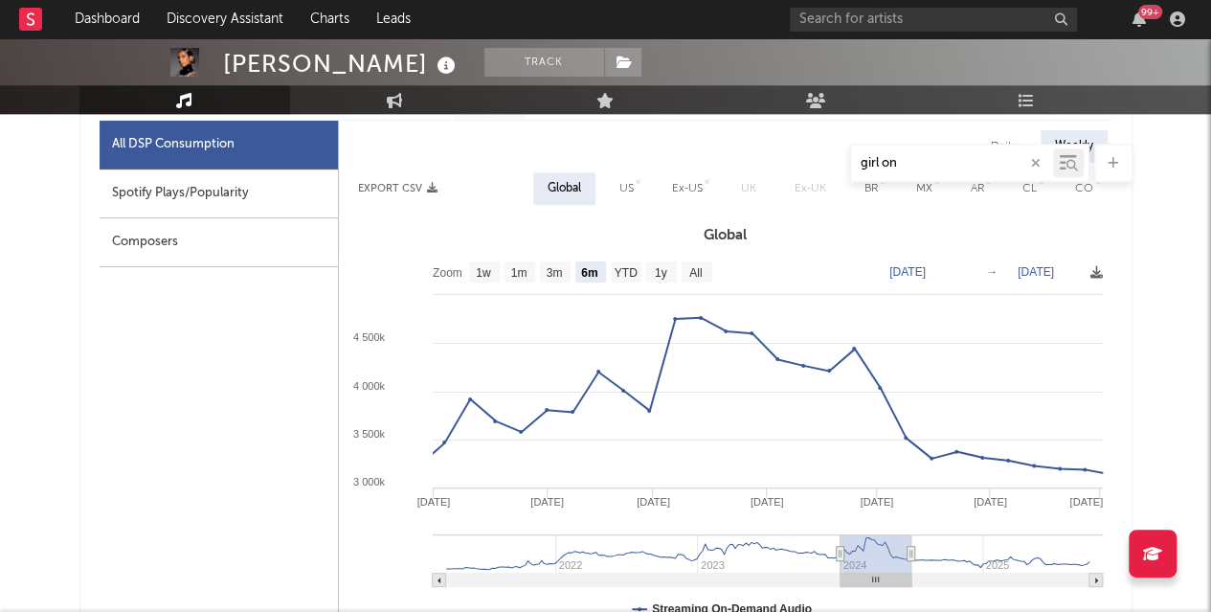
type input "2024-01-05"
type input "2024-07-06"
type input "2024-01-15"
type input "2024-07-16"
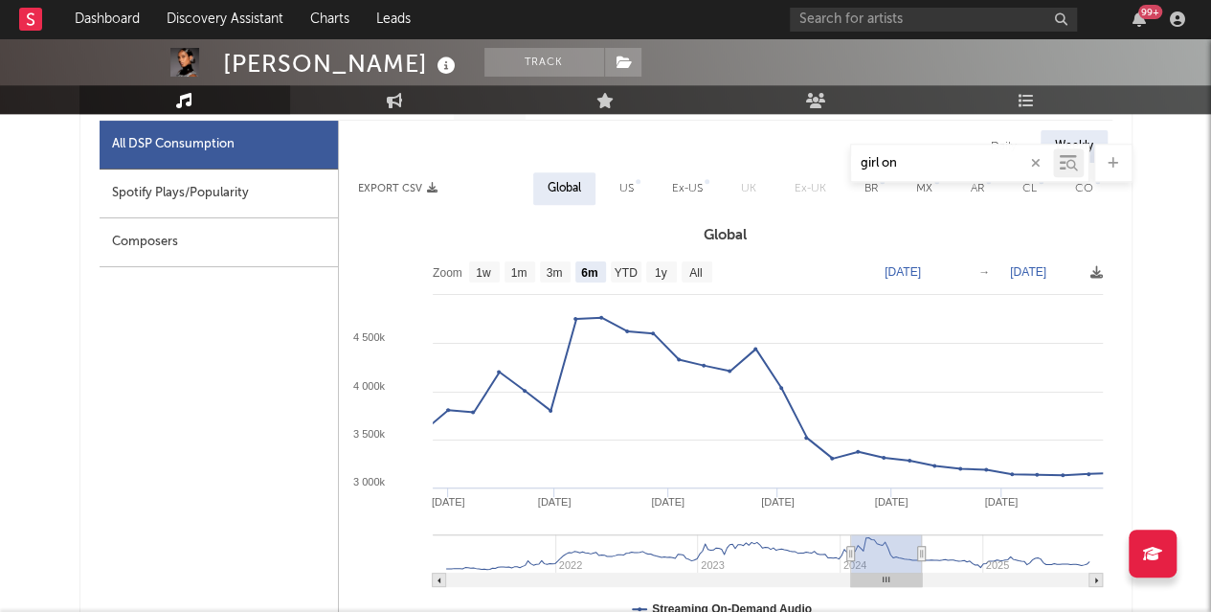
type input "[DATE]"
type input "2024-07-28"
type input "2024-02-06"
type input "2024-08-07"
type input "2024-02-14"
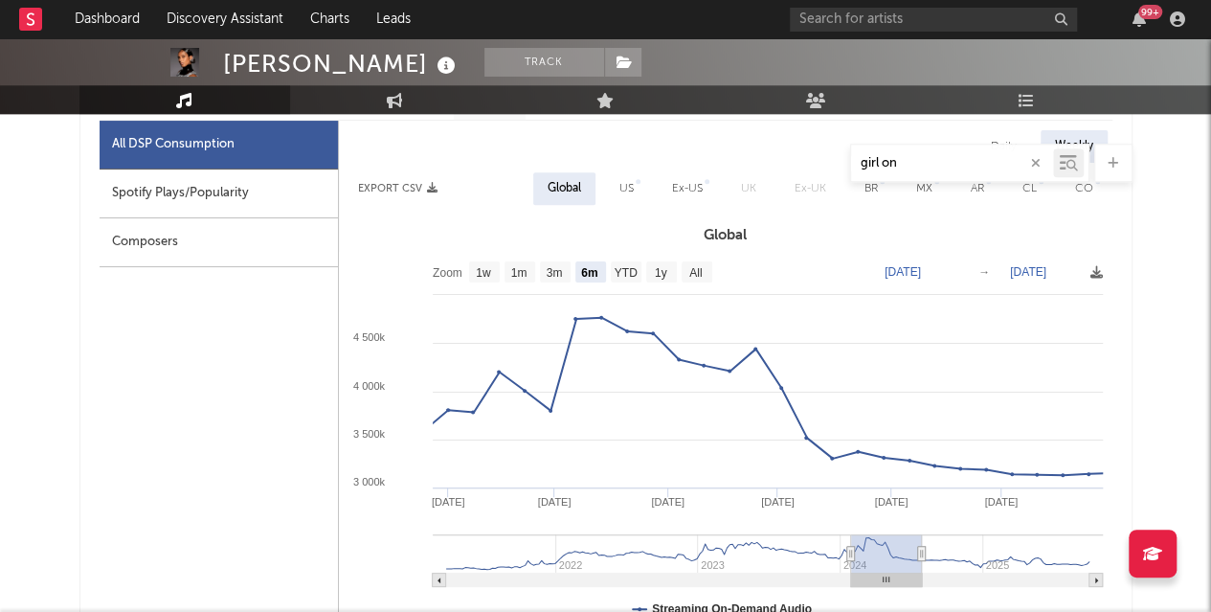
type input "[DATE]"
type input "2024-08-29"
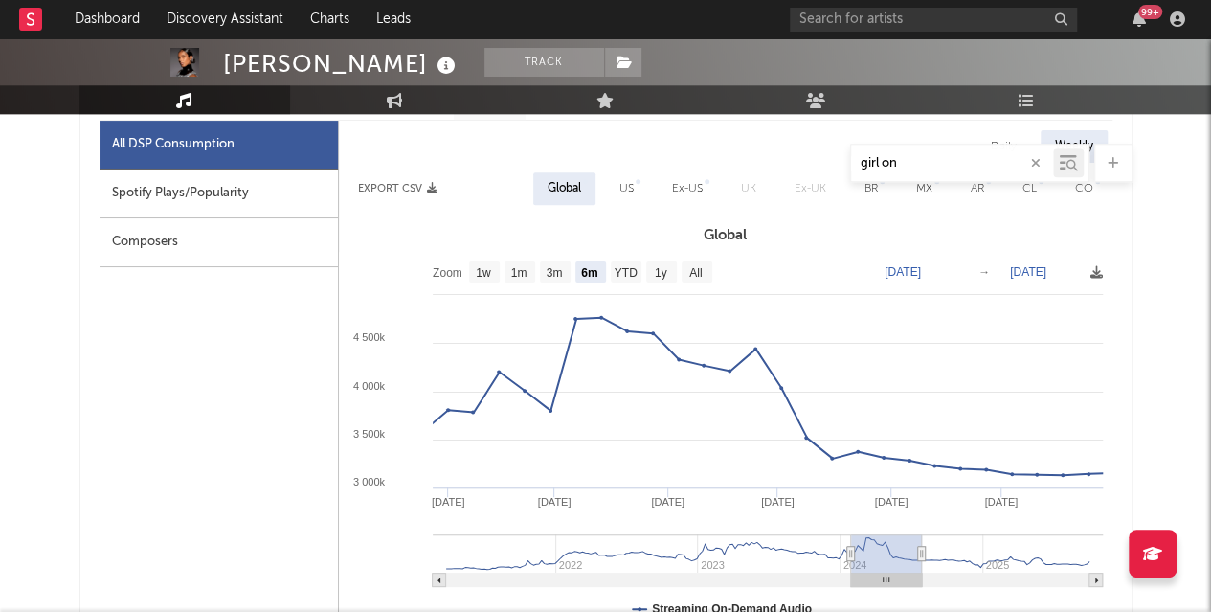
type input "[DATE]"
type input "2024-09-13"
type input "2024-04-17"
type input "2024-10-17"
type input "2024-05-22"
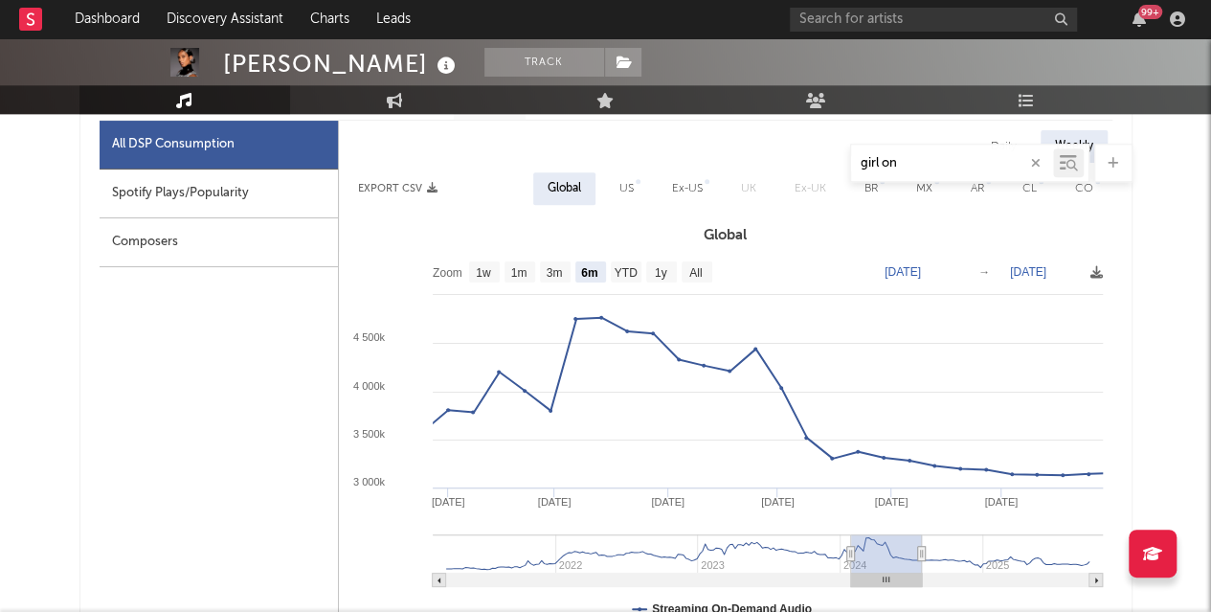
type input "2024-11-21"
type input "2024-07-17"
type input "2025-01-16"
type input "2024-08-18"
type input "2025-02-17"
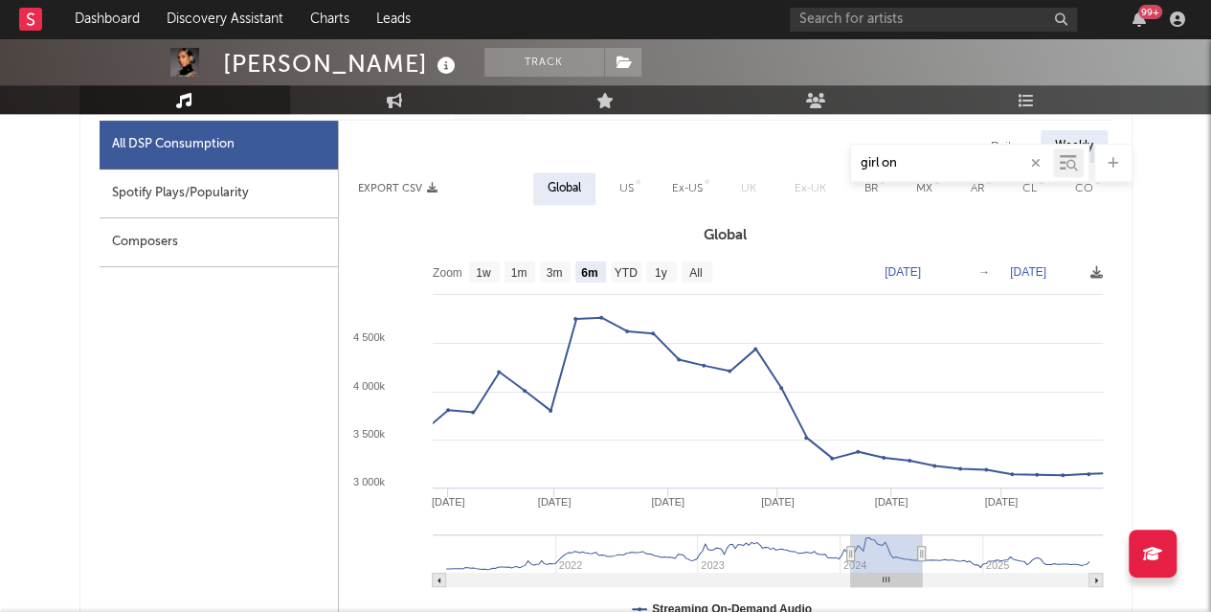
type input "2024-09-17"
type input "2025-03-19"
type input "2024-10-09"
type input "2025-04-10"
type input "2024-11-03"
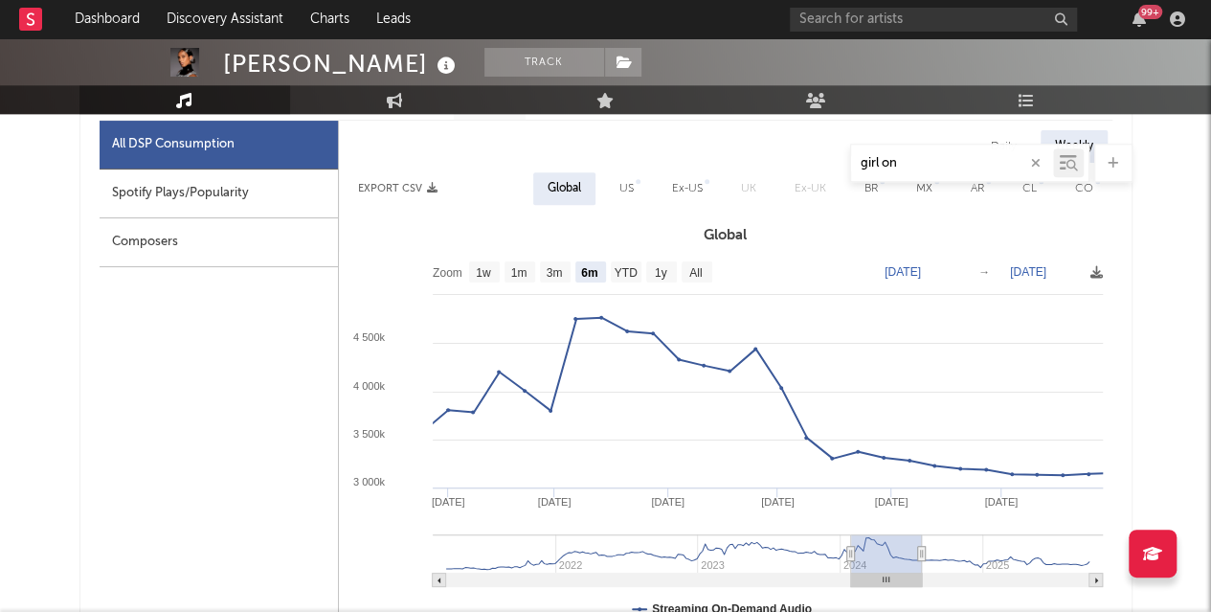
type input "2025-05-05"
type input "2024-11-15"
type input "2025-05-17"
type input "2024-11-27"
type input "2025-05-29"
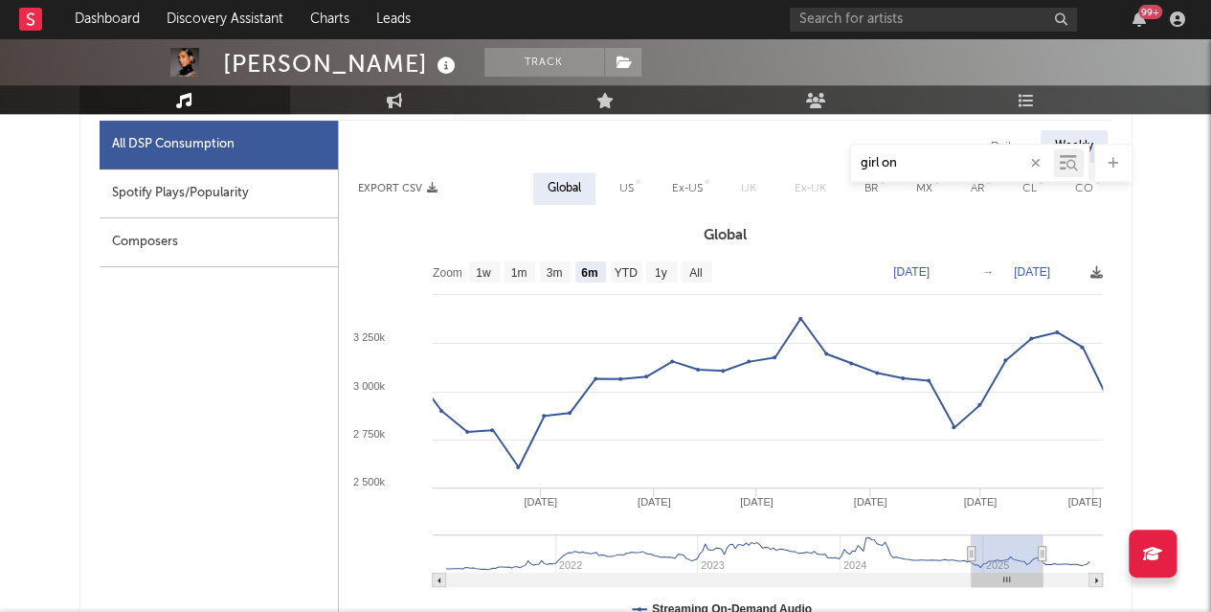
type input "2024-12-02"
type input "2025-06-03"
type input "2024-12-09"
type input "2025-06-10"
type input "2024-12-14"
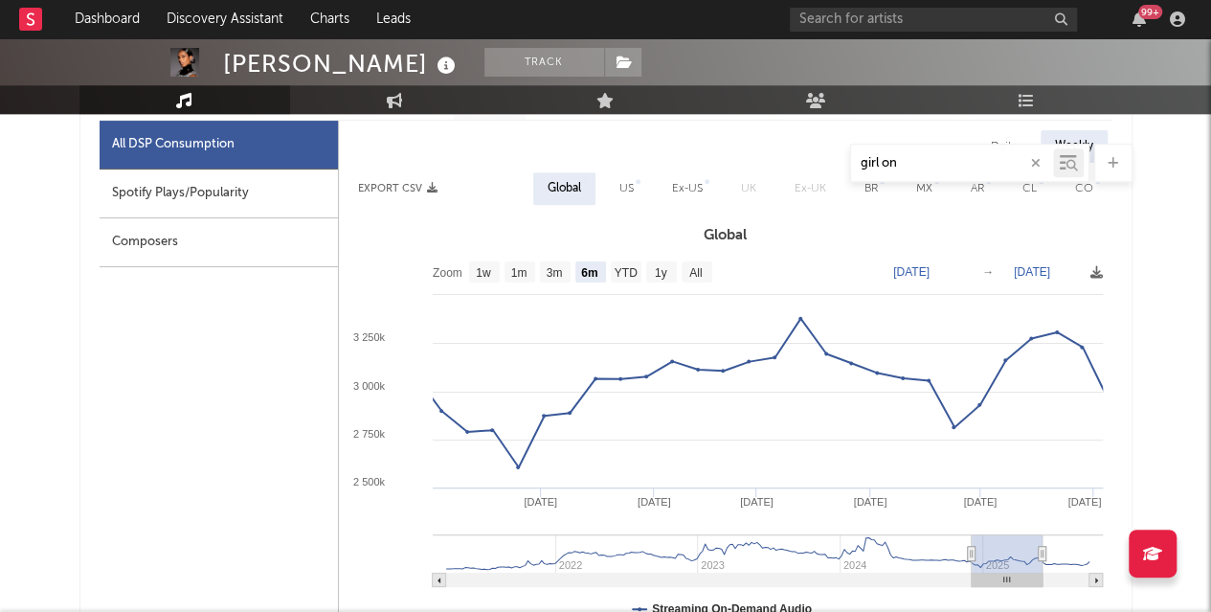
type input "2025-06-15"
type input "2024-12-19"
type input "2025-06-20"
type input "2024-12-29"
type input "2025-06-30"
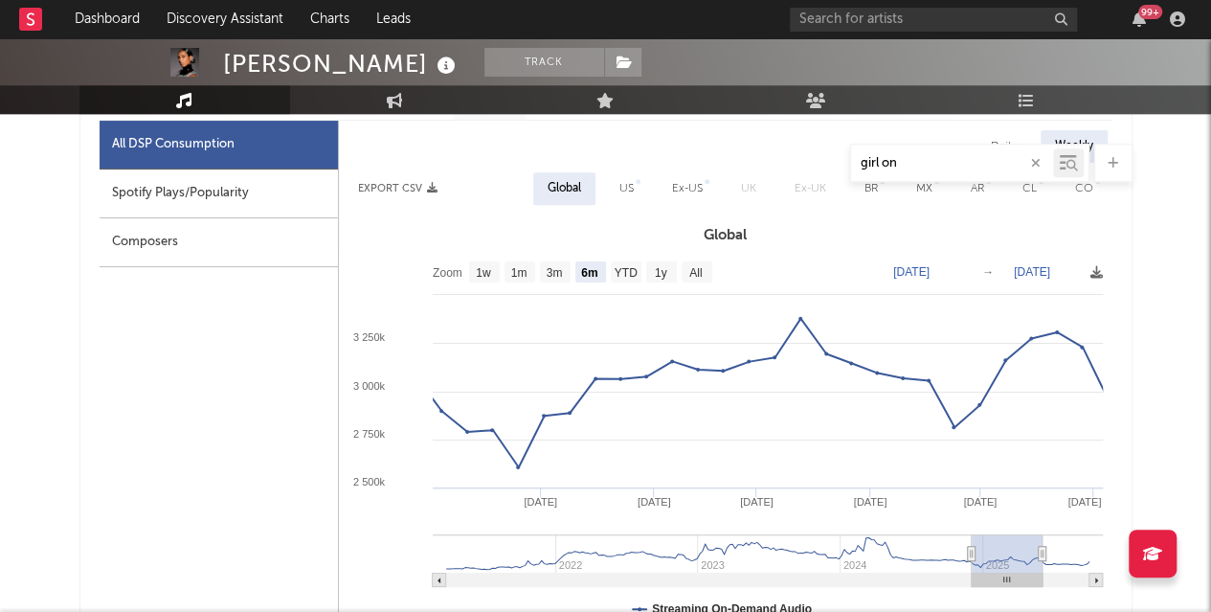
type input "2025-01-05"
type input "2025-07-07"
type input "2025-01-13"
type input "2025-07-15"
type input "2025-01-20"
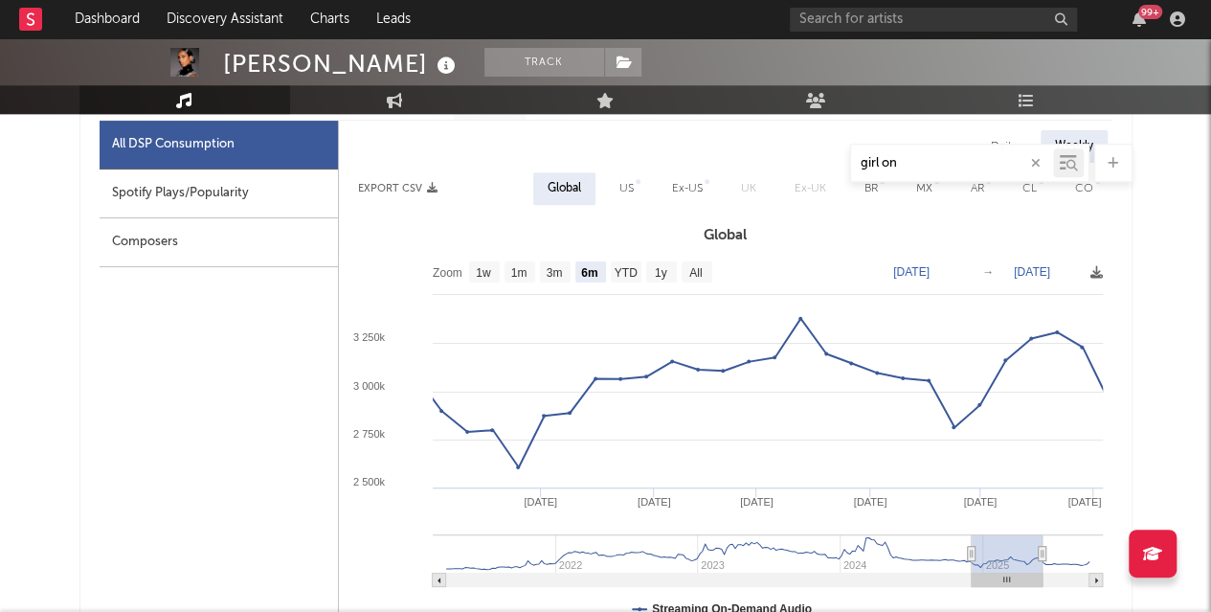
type input "2025-07-22"
type input "2025-02-02"
type input "2025-08-04"
type input "2025-02-06"
type input "2025-08-08"
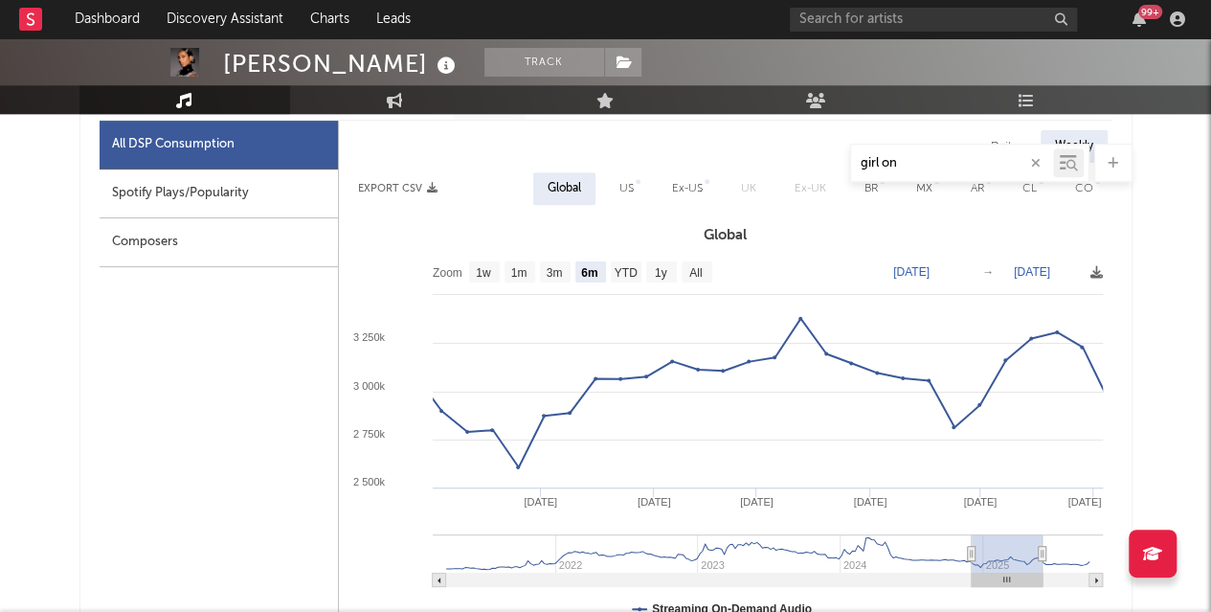
type input "2025-02-16"
type input "2025-08-18"
type input "2025-02-21"
type input "2025-08-23"
type input "2025-03-03"
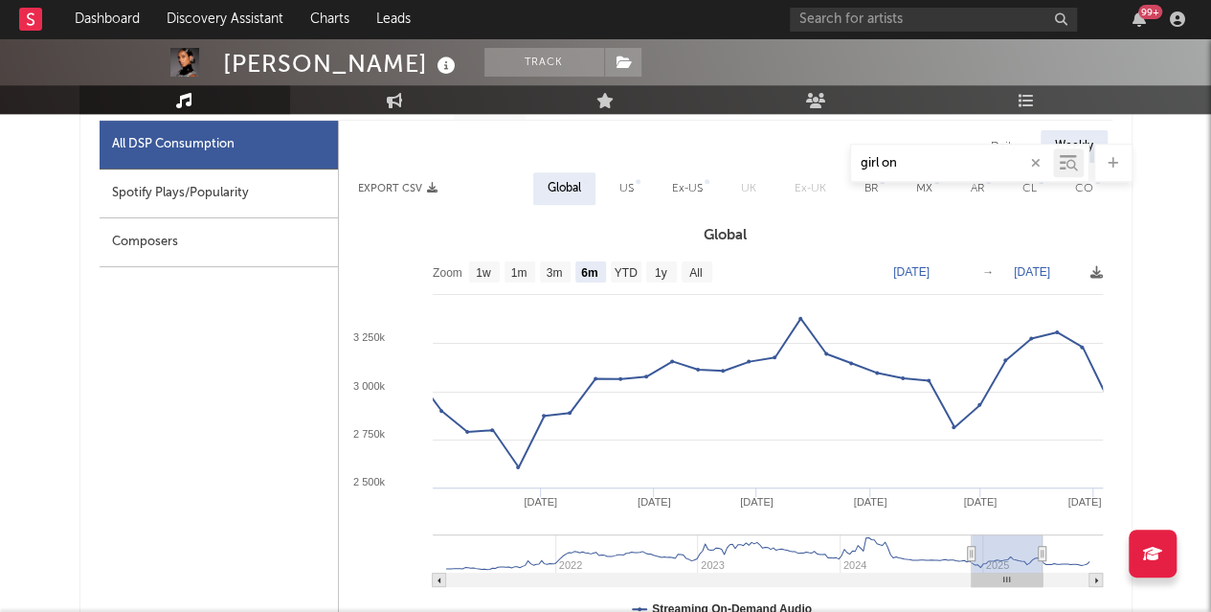
type input "2025-09-02"
type input "2025-03-13"
type input "2025-09-12"
type input "[DATE]"
type input "2025-09-22"
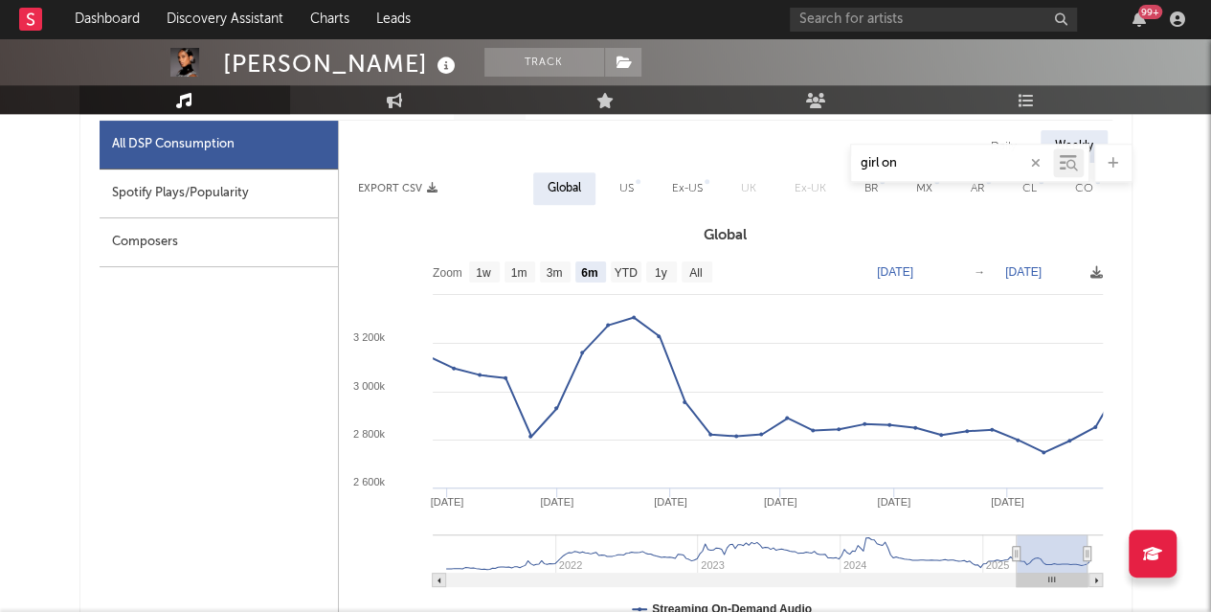
type input "2025-03-28"
type input "2025-09-27"
type input "[DATE]"
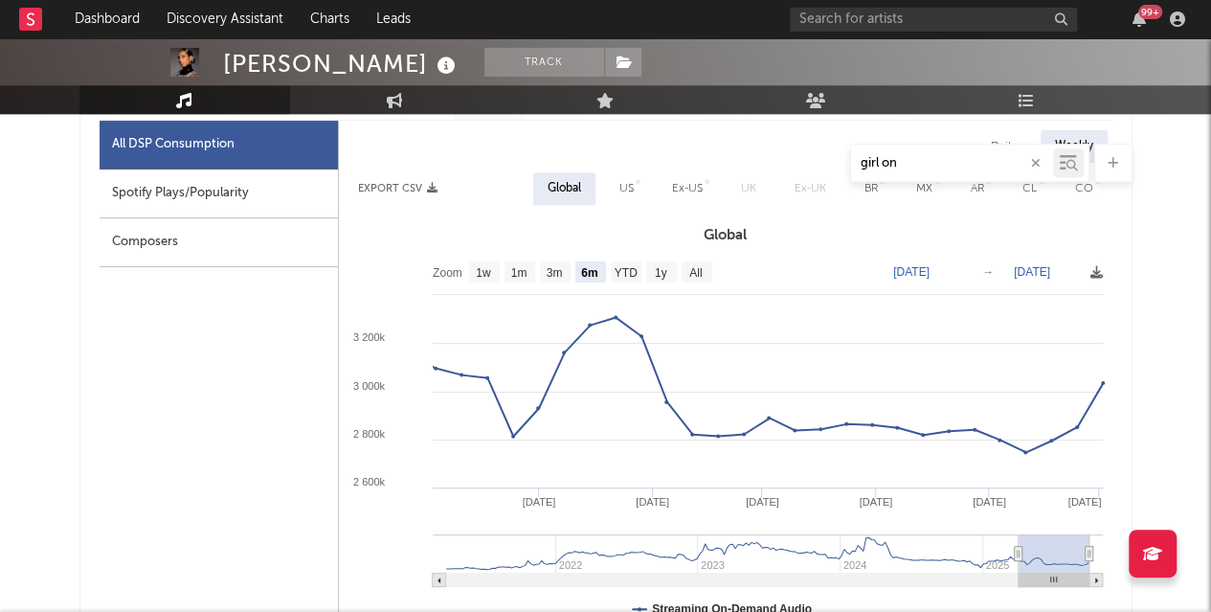
drag, startPoint x: 1024, startPoint y: 552, endPoint x: 1058, endPoint y: 552, distance: 33.5
click at [1058, 552] on rect at bounding box center [1054, 553] width 71 height 38
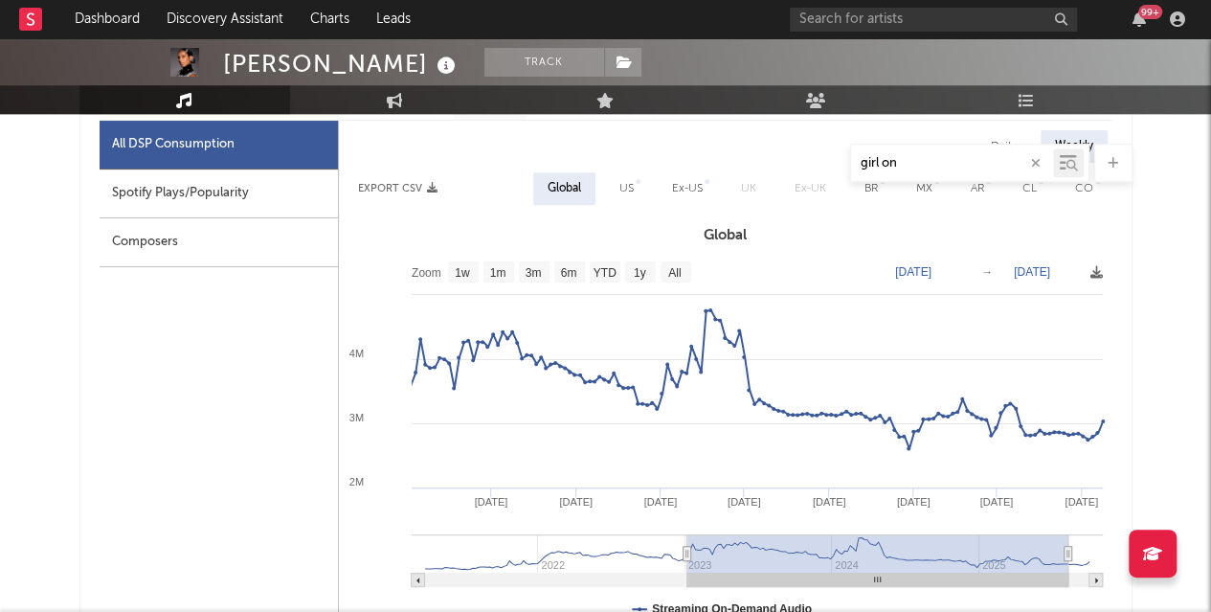
type input "[DATE]"
drag, startPoint x: 1015, startPoint y: 550, endPoint x: 684, endPoint y: 562, distance: 331.5
click at [684, 562] on g at bounding box center [757, 560] width 691 height 53
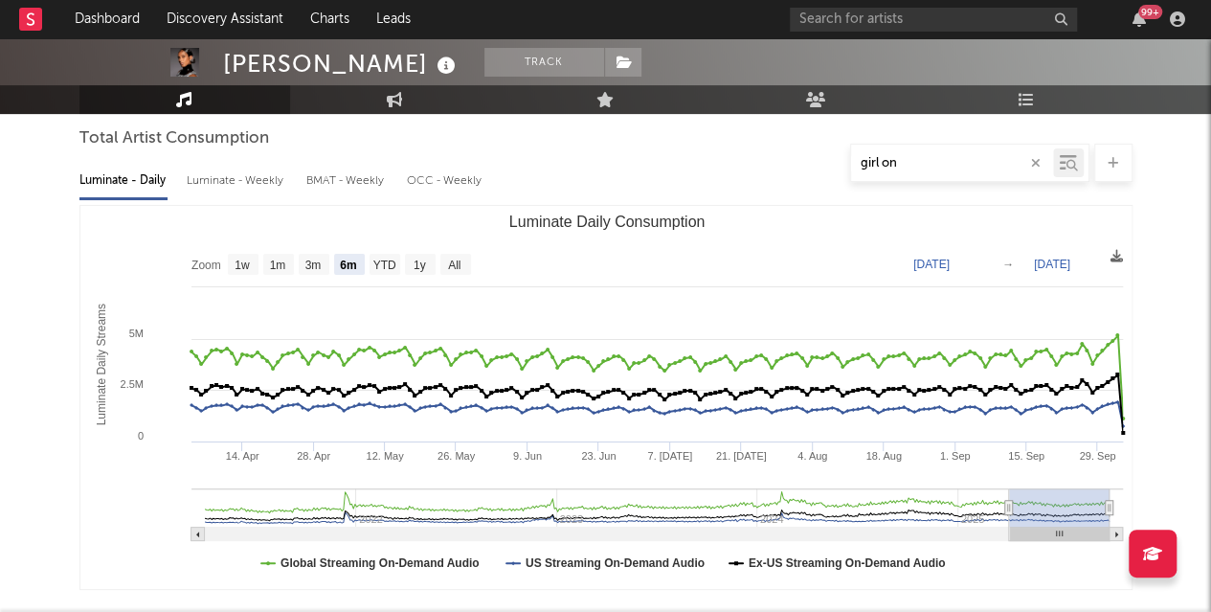
scroll to position [176, 0]
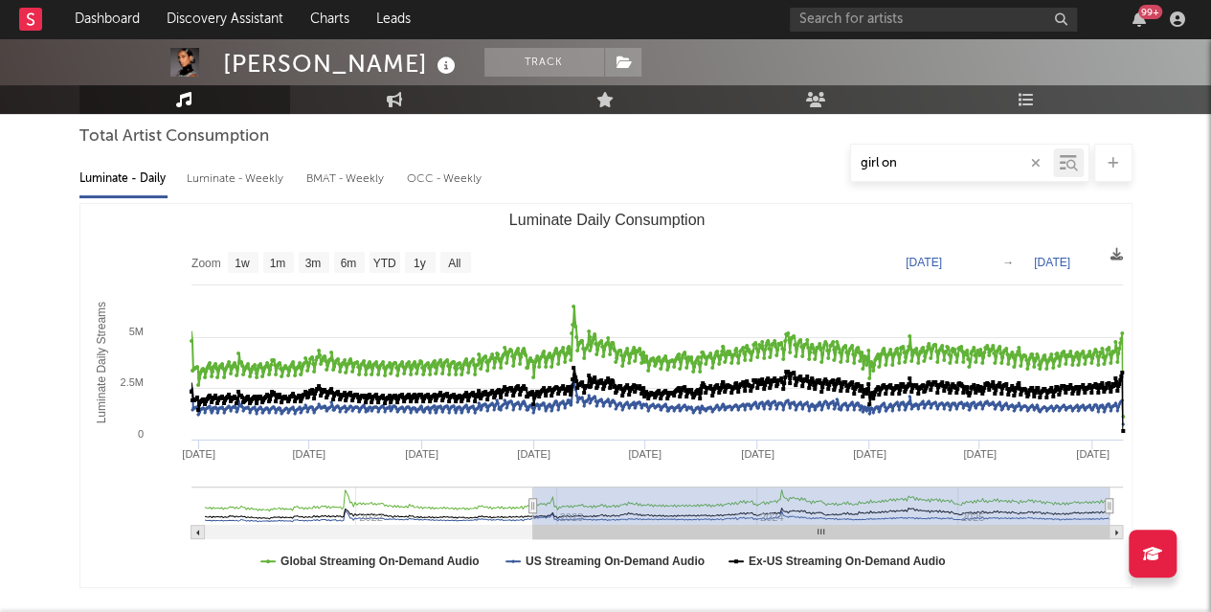
type input "[DATE]"
